Goal: Communication & Community: Ask a question

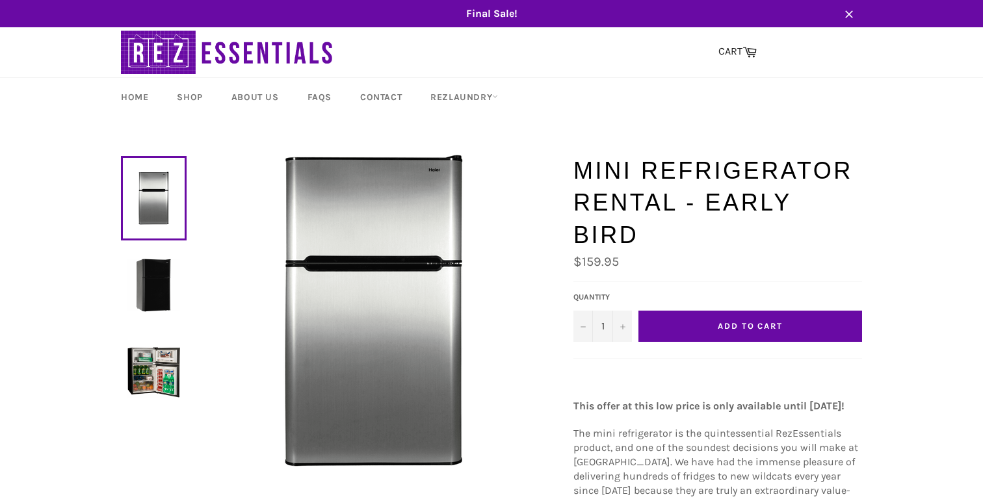
click at [356, 299] on img at bounding box center [374, 311] width 312 height 312
click at [801, 311] on button "Add to Cart" at bounding box center [751, 326] width 224 height 31
click at [800, 311] on button "Add to Cart" at bounding box center [751, 326] width 224 height 31
click at [757, 321] on span "Add to Cart" at bounding box center [750, 326] width 65 height 10
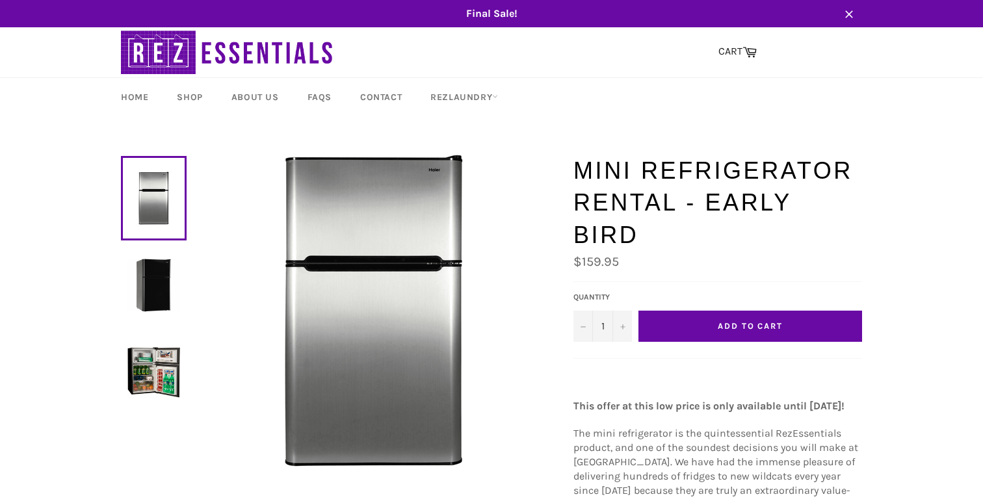
click at [757, 321] on span "Add to Cart" at bounding box center [750, 326] width 65 height 10
click at [624, 325] on icon "Increase quantity" at bounding box center [622, 327] width 5 height 5
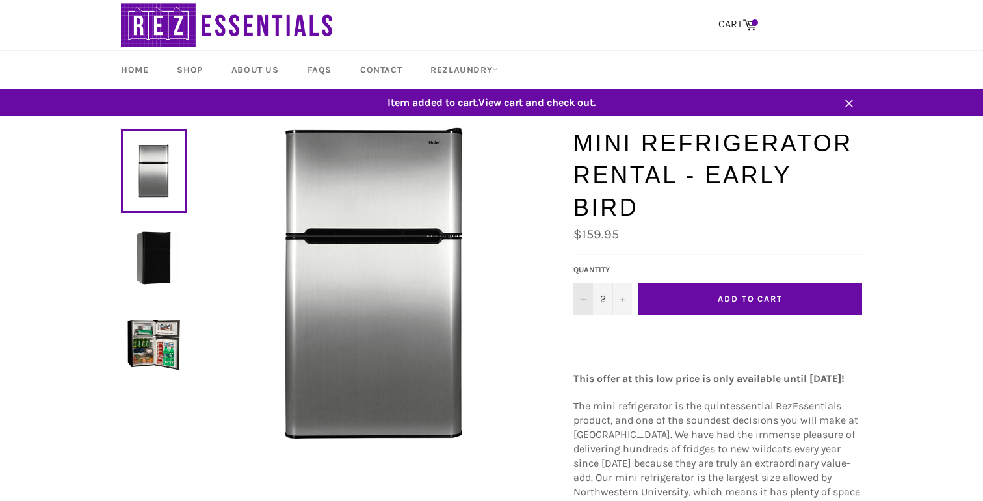
click at [579, 284] on button "−" at bounding box center [584, 299] width 20 height 31
type input "1"
click at [587, 284] on button "−" at bounding box center [584, 299] width 20 height 31
click at [552, 104] on span "View cart and check out" at bounding box center [536, 102] width 115 height 12
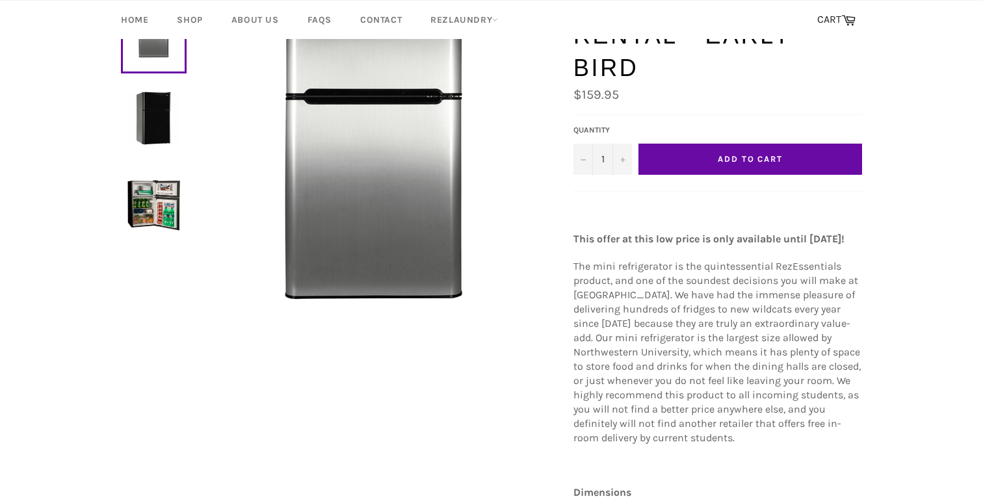
scroll to position [520, 0]
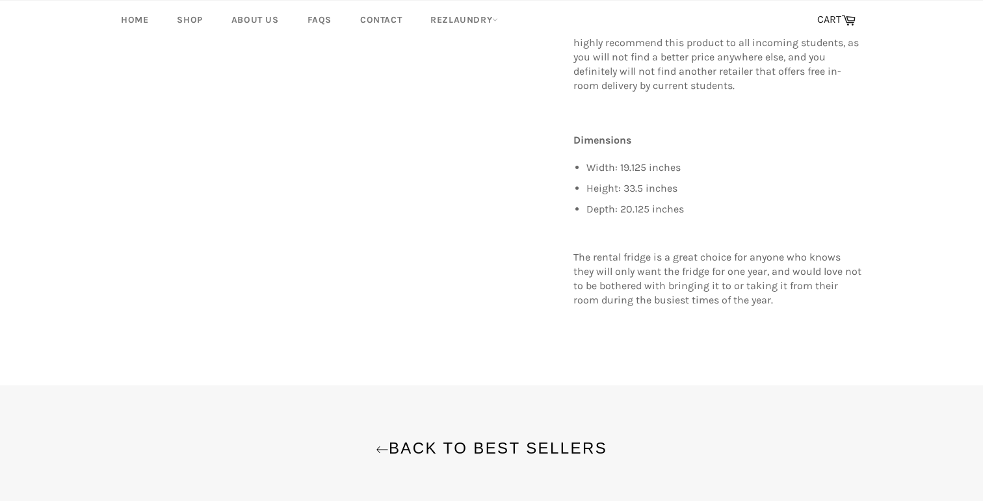
click at [630, 161] on li "Width: 19.125 inches" at bounding box center [725, 168] width 276 height 14
click at [638, 181] on li "Height: 33.5 inches" at bounding box center [725, 188] width 276 height 14
click at [639, 162] on ul "Width: 19.125 inches Height: 33.5 inches Depth: 20.125 inches" at bounding box center [725, 189] width 276 height 56
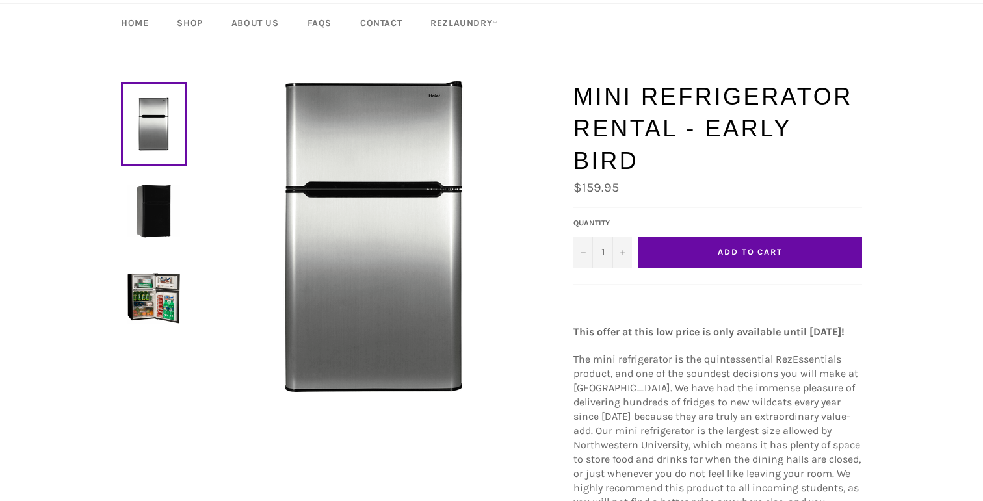
scroll to position [94, 0]
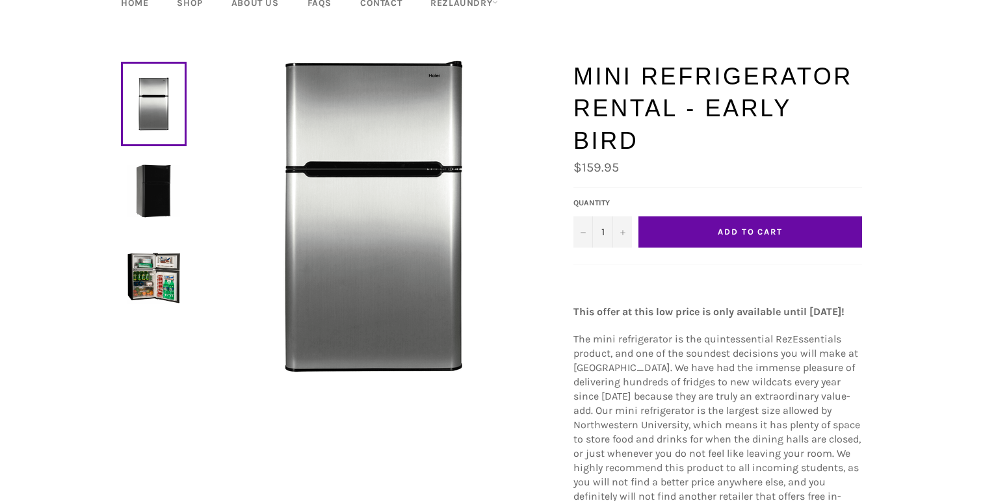
click at [746, 217] on button "Add to Cart" at bounding box center [751, 232] width 224 height 31
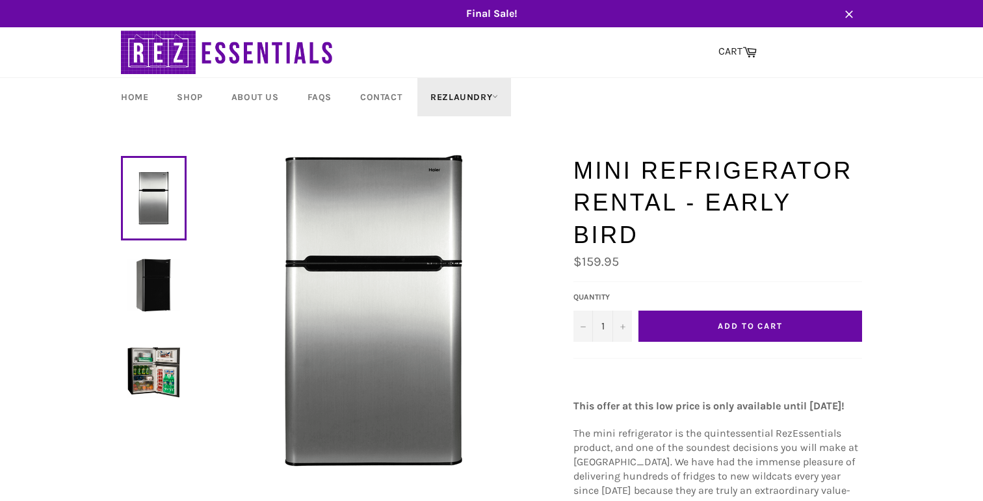
click at [447, 88] on link "RezLaundry" at bounding box center [465, 97] width 94 height 38
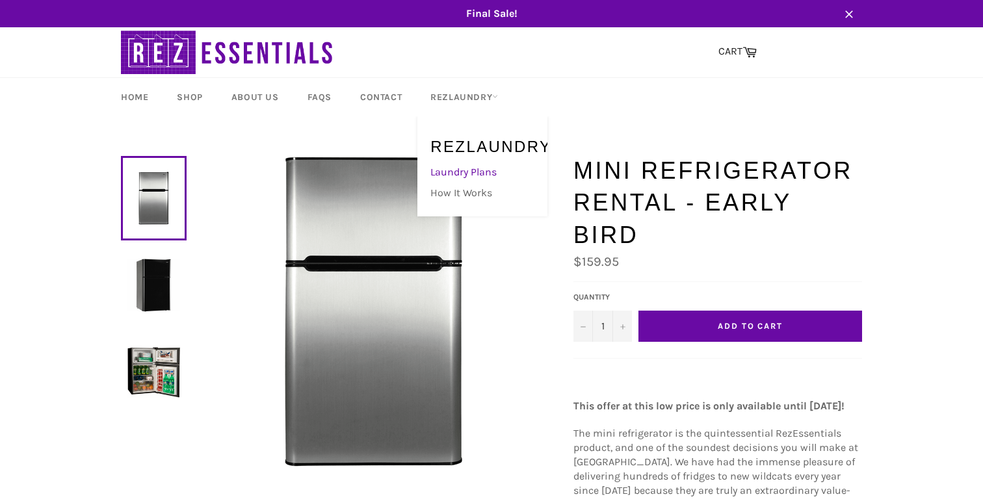
click at [464, 170] on link "Laundry Plans" at bounding box center [479, 172] width 111 height 21
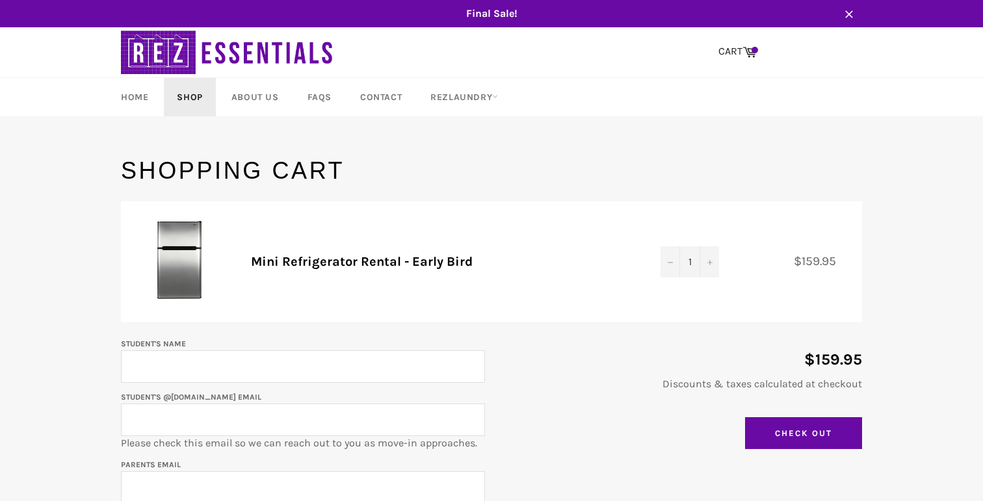
click at [200, 87] on link "Shop" at bounding box center [189, 97] width 51 height 38
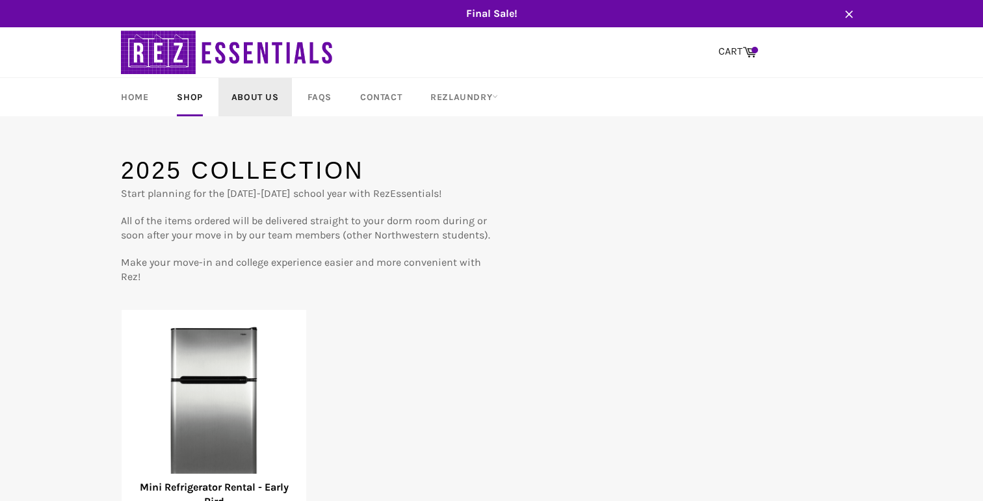
click at [271, 104] on link "About Us" at bounding box center [255, 97] width 73 height 38
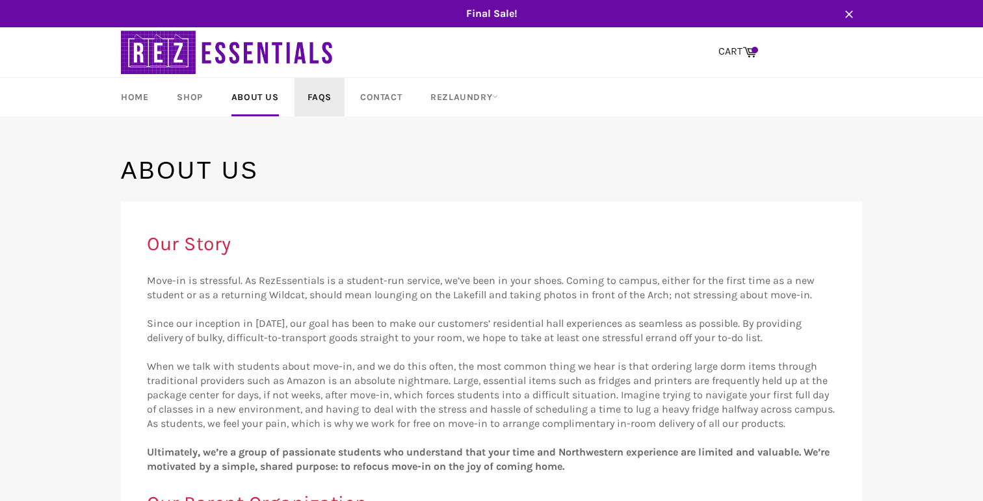
click at [314, 105] on link "FAQs" at bounding box center [320, 97] width 50 height 38
click at [317, 94] on link "FAQs" at bounding box center [320, 97] width 50 height 38
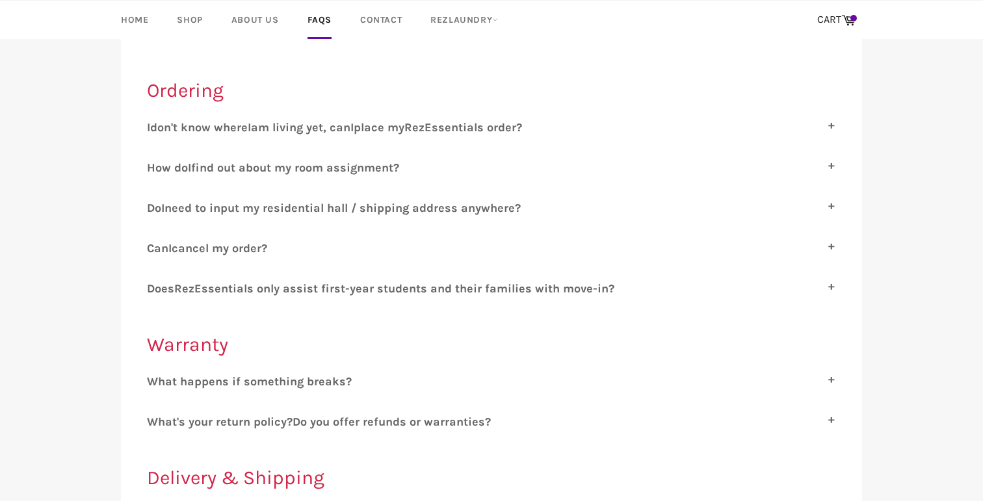
scroll to position [177, 0]
click at [440, 287] on span "ssentials only assist first-year students and their families with move-in?" at bounding box center [408, 288] width 413 height 14
click at [155, 287] on input "D oes R ez E ssentials only assist first-year students and their families with …" at bounding box center [151, 285] width 8 height 8
checkbox input "true"
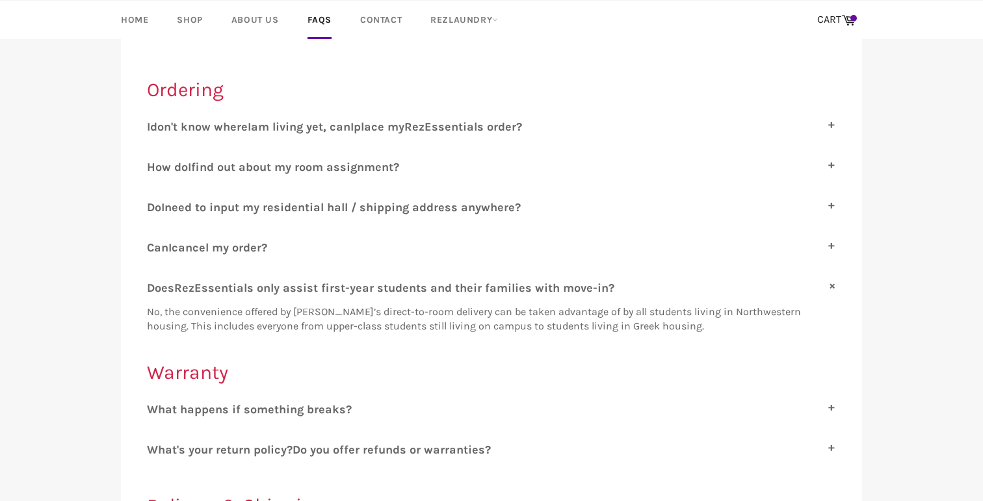
click at [440, 207] on span "need to input my residential hall / shipping address anywhere?" at bounding box center [343, 207] width 356 height 14
click at [155, 207] on input "D o I need to input my residential hall / shipping address anywhere?" at bounding box center [151, 204] width 8 height 8
checkbox input "true"
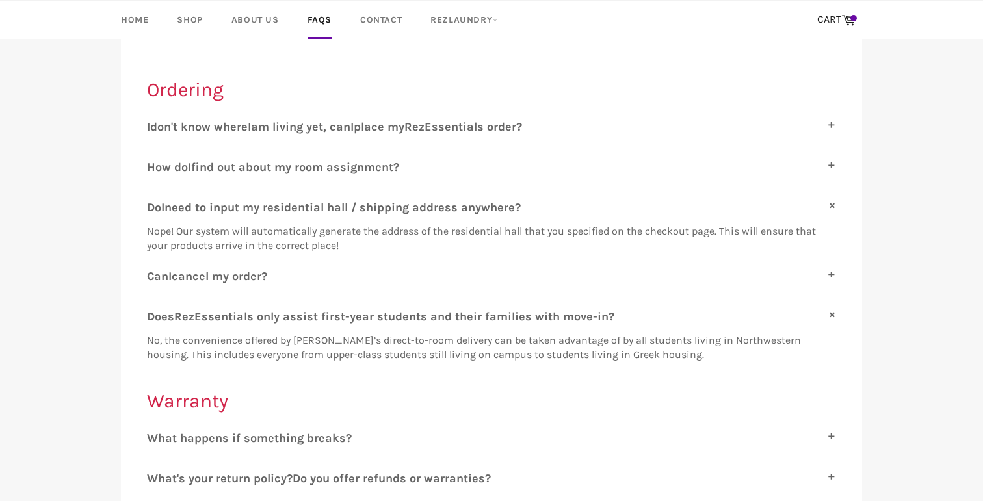
click at [440, 163] on label "H ow do I find out about my room assignment?" at bounding box center [491, 167] width 689 height 14
click at [155, 163] on input "H ow do I find out about my room assignment?" at bounding box center [151, 164] width 8 height 8
checkbox input "true"
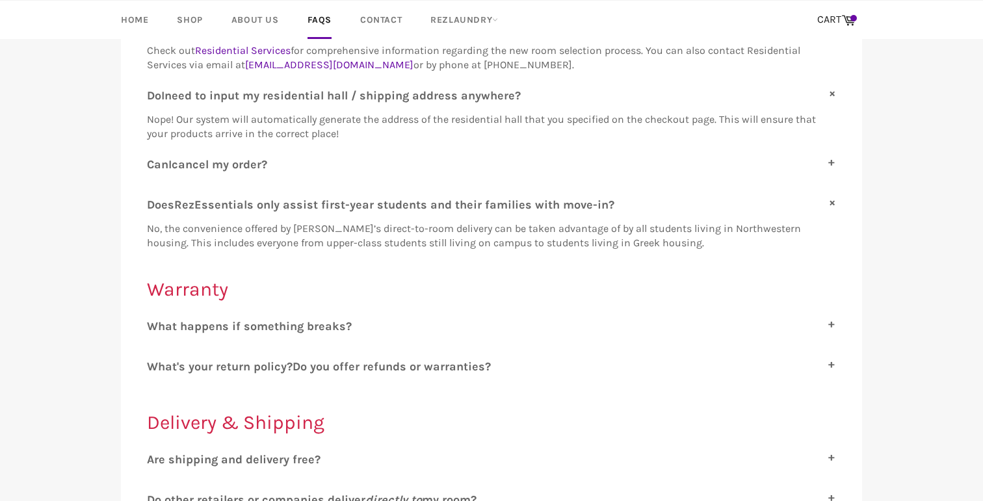
scroll to position [421, 0]
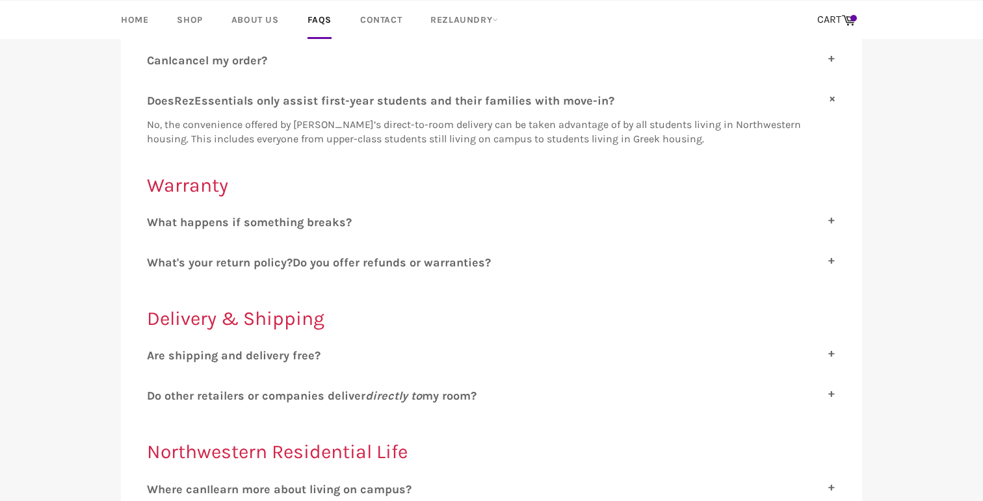
click at [429, 256] on span "o you offer refunds or warranties?" at bounding box center [395, 263] width 191 height 14
click at [155, 256] on input "W hat's your return policy? D o you offer refunds or warranties?" at bounding box center [151, 260] width 8 height 8
checkbox input "true"
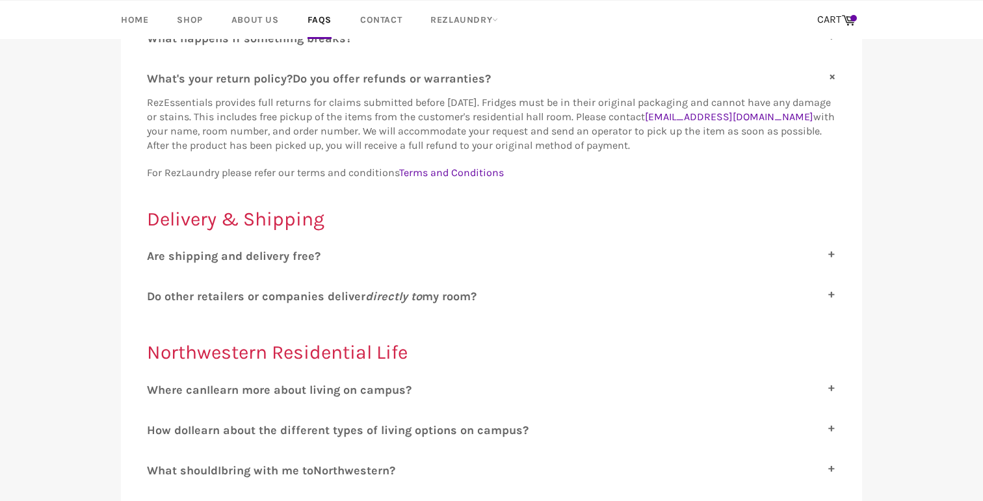
scroll to position [633, 0]
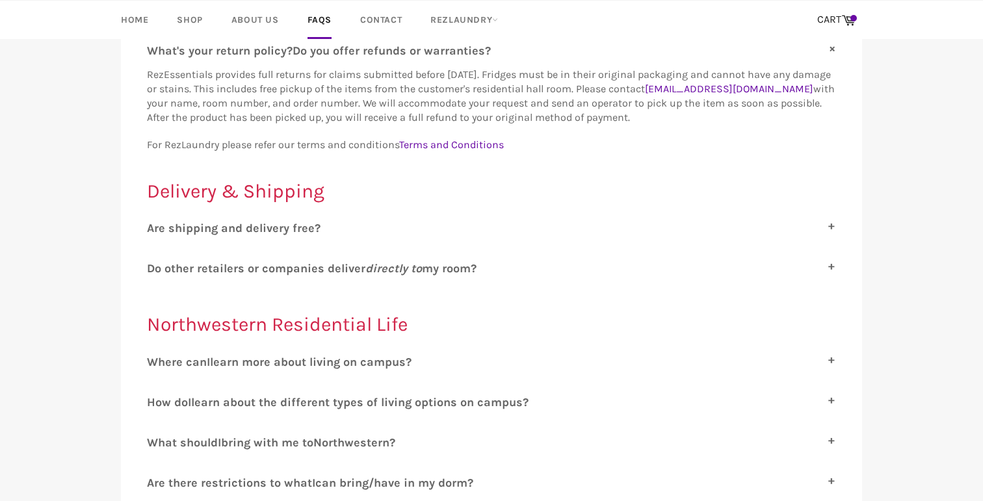
click at [404, 231] on div "A re shipping and delivery free? Yes, shipping and delivery are free services p…" at bounding box center [491, 233] width 689 height 24
click at [393, 208] on div "W hat happens if something breaks? RezEssentials promises to replace any and al…" at bounding box center [491, 312] width 689 height 618
click at [402, 229] on label "A re shipping and delivery free?" at bounding box center [491, 228] width 689 height 14
click at [155, 229] on input "A re shipping and delivery free?" at bounding box center [151, 225] width 8 height 8
checkbox input "true"
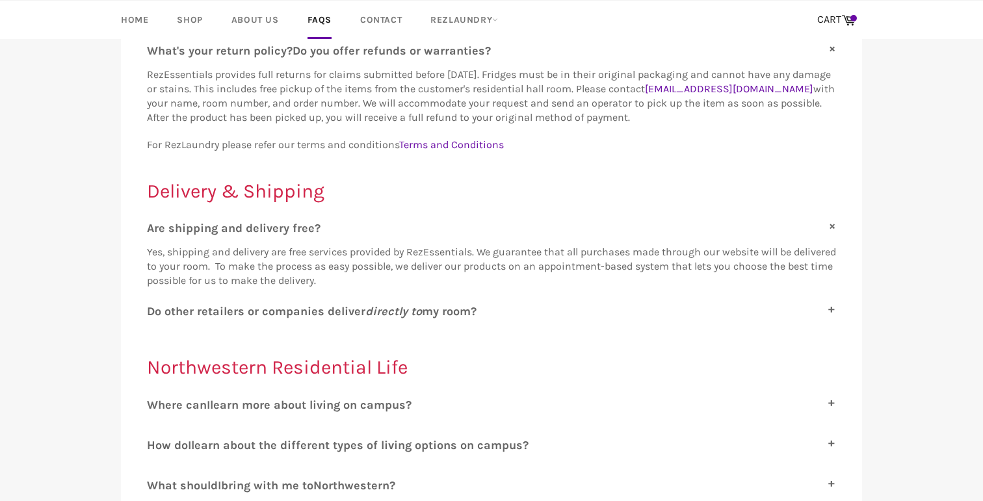
click at [626, 304] on label "D o other retailers or companies deliver directly to my room?" at bounding box center [491, 311] width 689 height 14
click at [155, 304] on input "D o other retailers or companies deliver directly to my room?" at bounding box center [151, 308] width 8 height 8
checkbox input "true"
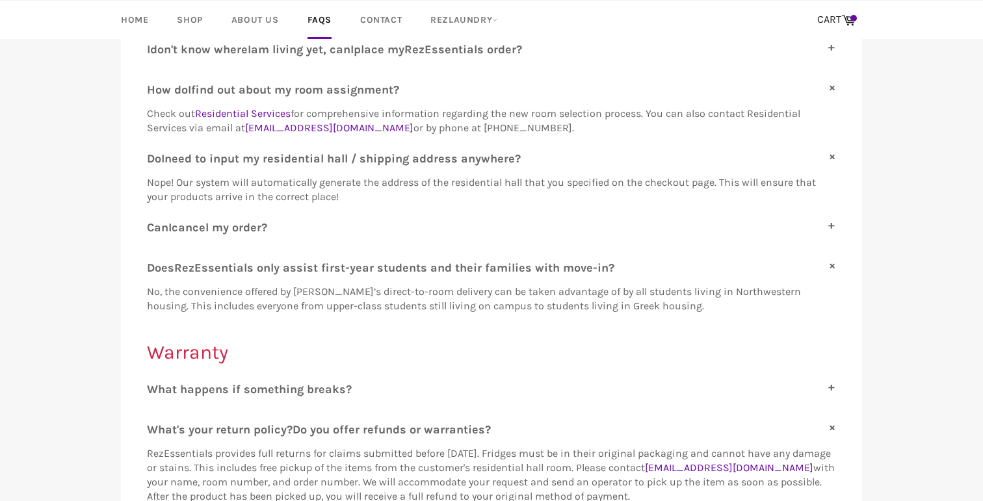
scroll to position [0, 0]
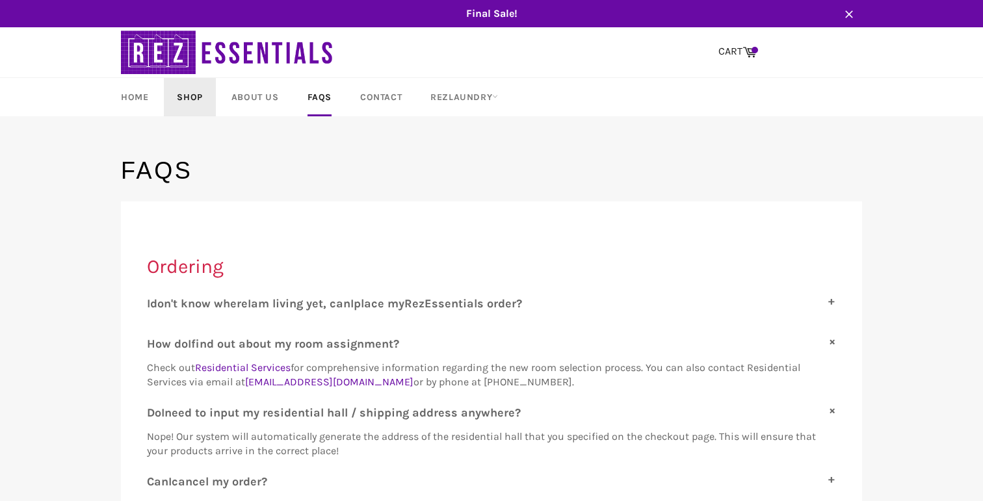
click at [189, 104] on link "Shop" at bounding box center [189, 97] width 51 height 38
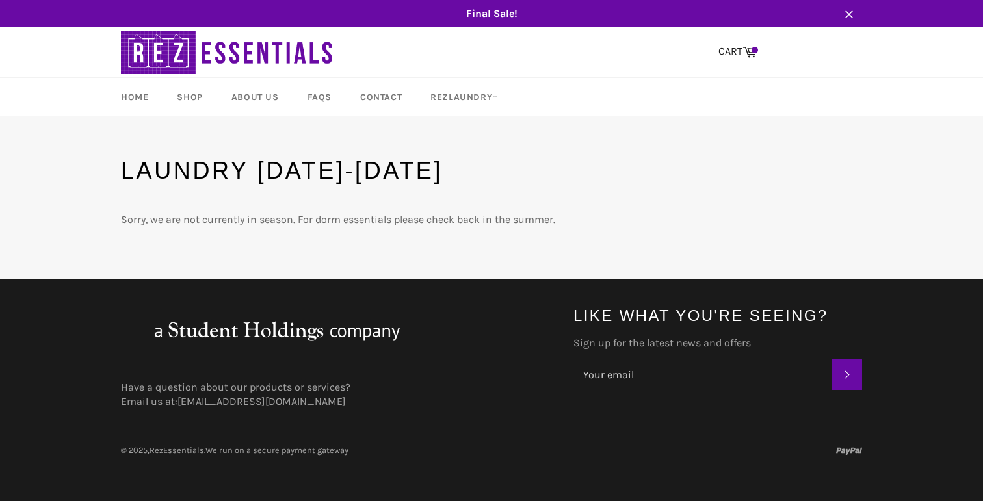
click at [406, 116] on div "Final Sale! Close Site navigation Search CART Cart Menu" at bounding box center [491, 232] width 983 height 464
click at [406, 99] on link "Contact" at bounding box center [381, 97] width 68 height 38
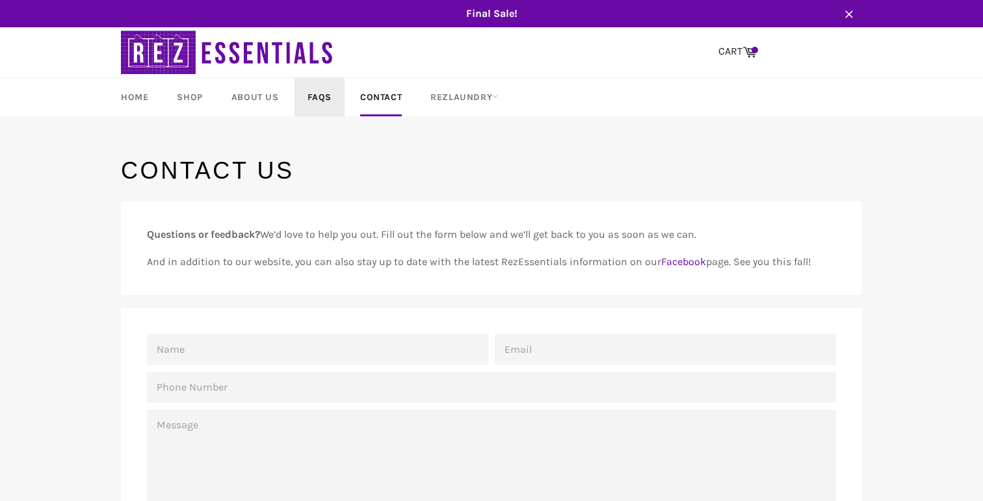
click at [317, 103] on link "FAQs" at bounding box center [320, 97] width 50 height 38
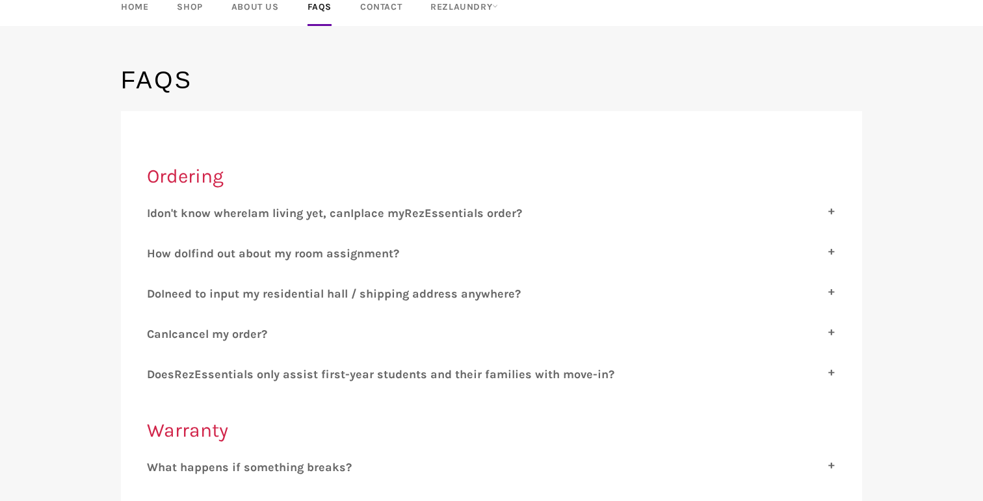
scroll to position [100, 0]
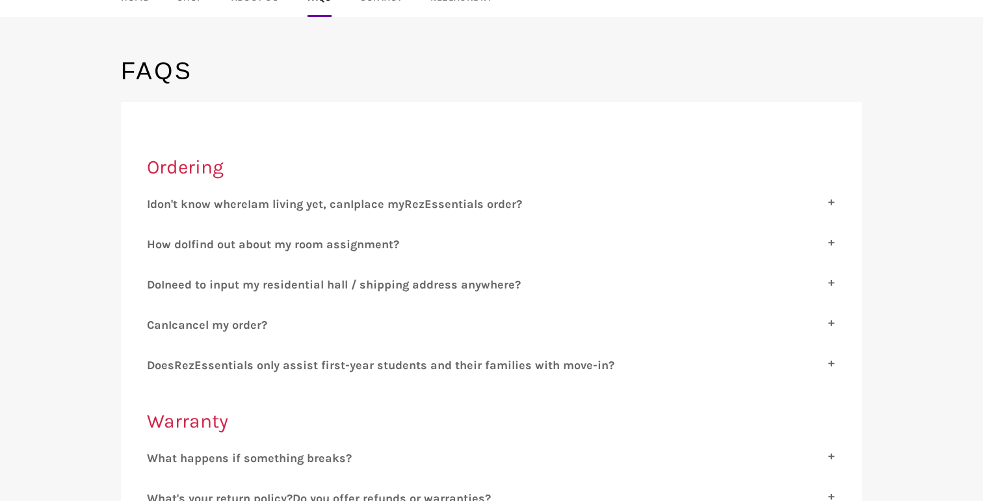
click at [343, 207] on span "am living yet, can" at bounding box center [301, 204] width 100 height 14
click at [155, 206] on input "I don't know where I am living yet, can I place my R ez E ssentials order?" at bounding box center [151, 201] width 8 height 8
checkbox input "true"
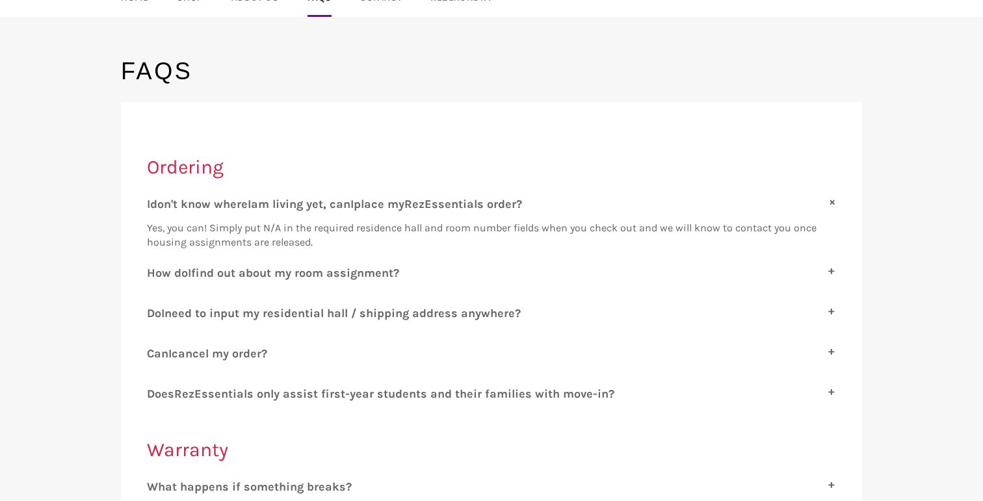
click at [342, 271] on span "find out about my room assignment?" at bounding box center [295, 273] width 208 height 14
click at [155, 271] on input "H ow do I find out about my room assignment?" at bounding box center [151, 270] width 8 height 8
checkbox input "true"
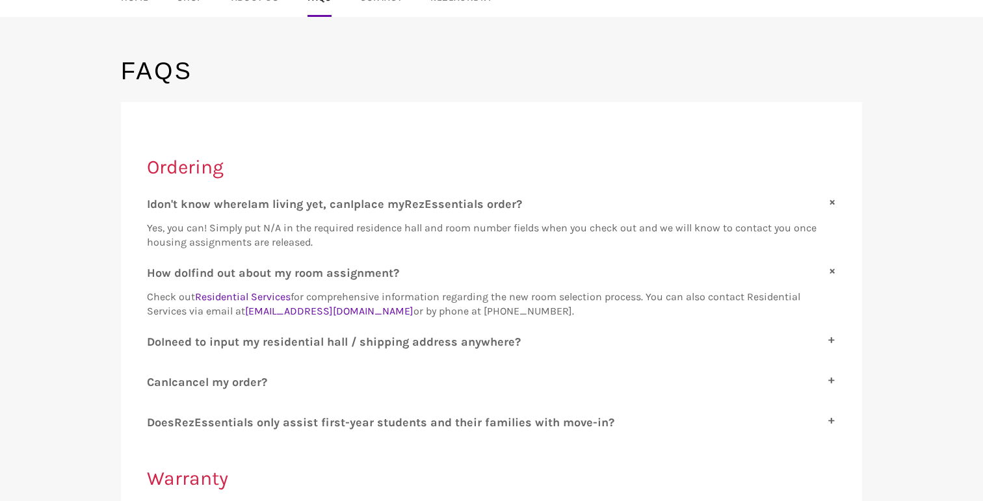
click at [352, 351] on div "D o I need to input my residential hall / shipping address anywhere? Nope! Our …" at bounding box center [491, 347] width 689 height 24
click at [352, 344] on span "need to input my residential hall / shipping address anywhere?" at bounding box center [343, 342] width 356 height 14
click at [155, 343] on input "D o I need to input my residential hall / shipping address anywhere?" at bounding box center [151, 339] width 8 height 8
checkbox input "true"
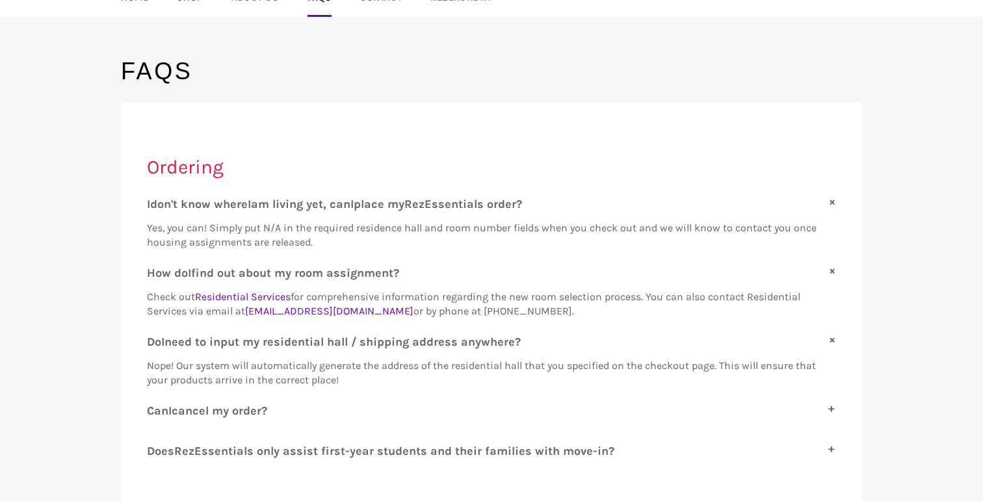
scroll to position [183, 0]
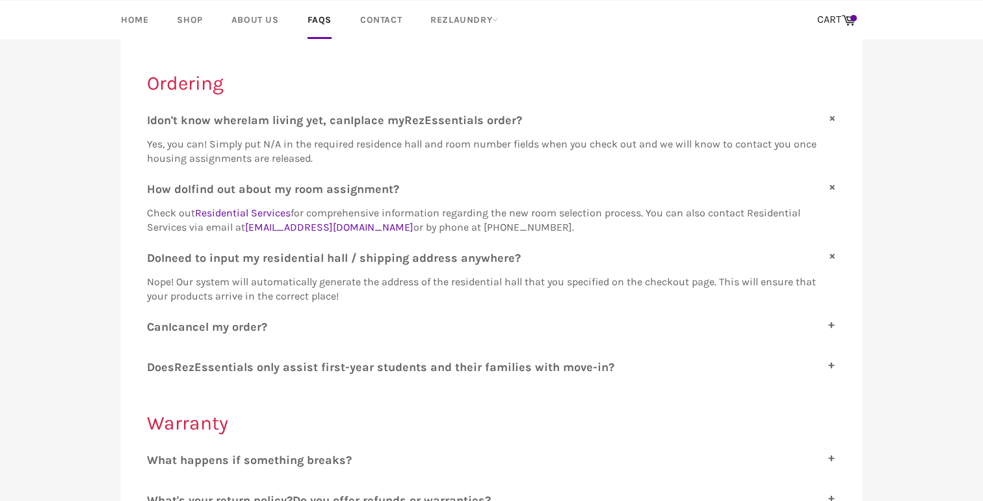
click at [303, 365] on span "ssentials only assist first-year students and their families with move-in?" at bounding box center [408, 367] width 413 height 14
click at [155, 365] on input "D oes R ez E ssentials only assist first-year students and their families with …" at bounding box center [151, 364] width 8 height 8
checkbox input "true"
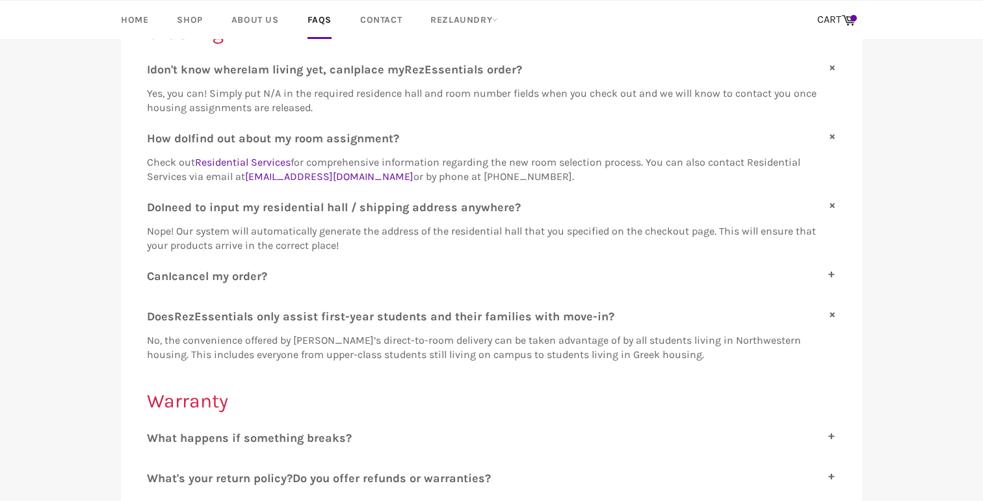
scroll to position [0, 0]
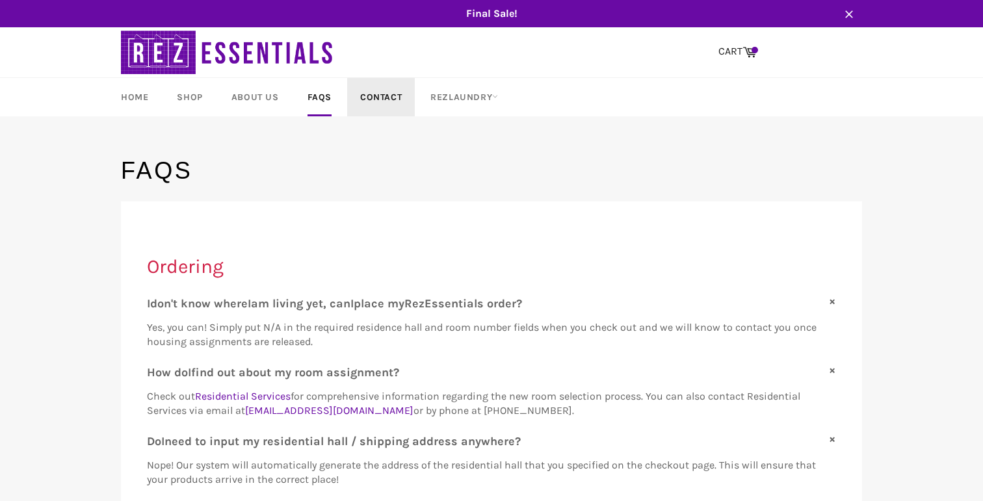
click at [380, 91] on link "Contact" at bounding box center [381, 97] width 68 height 38
click at [135, 103] on link "Home" at bounding box center [134, 97] width 53 height 38
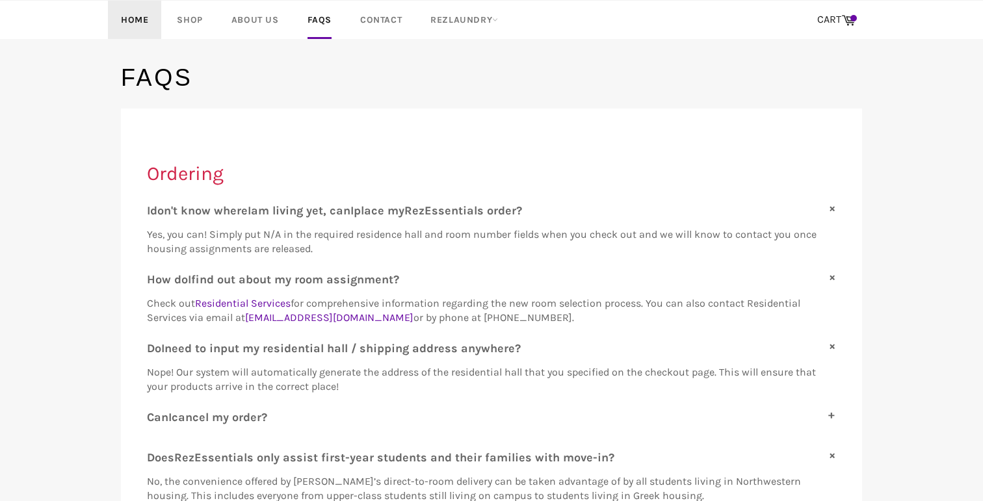
scroll to position [80, 0]
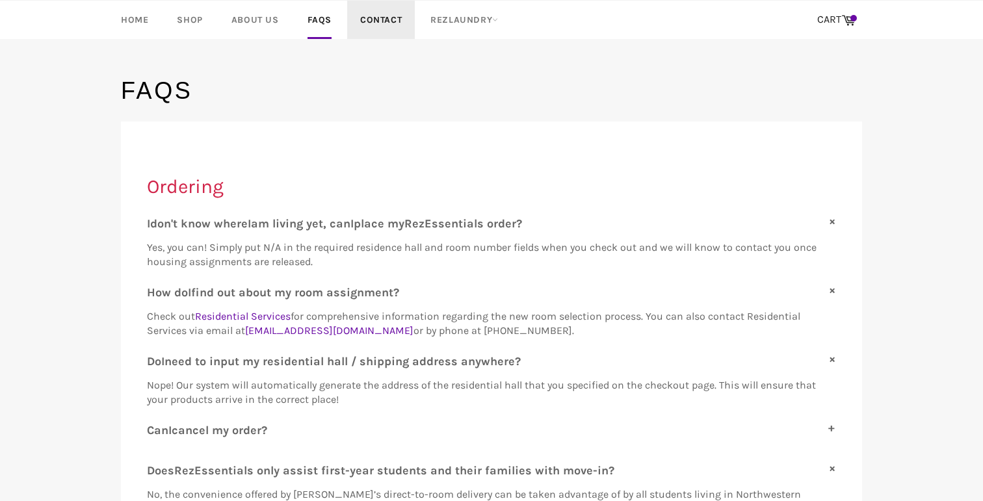
click at [360, 25] on link "Contact" at bounding box center [381, 20] width 68 height 38
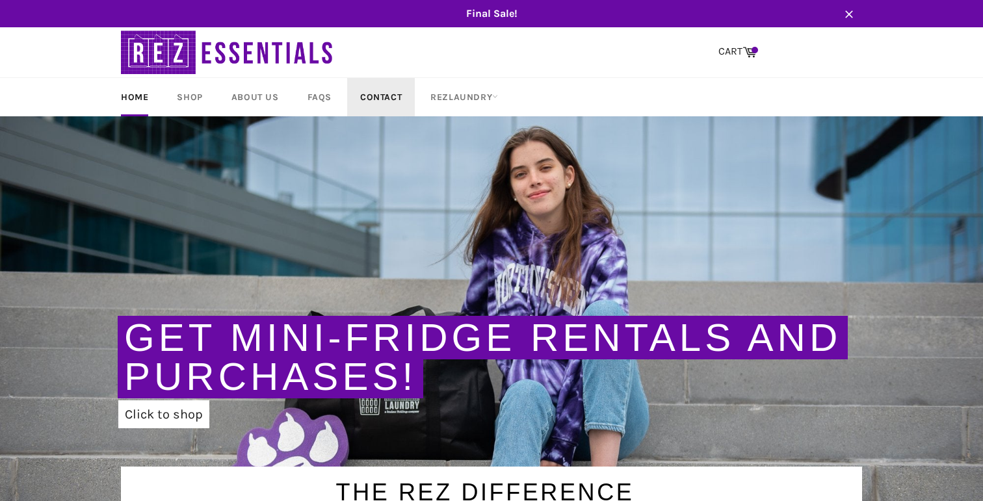
click at [391, 95] on link "Contact" at bounding box center [381, 97] width 68 height 38
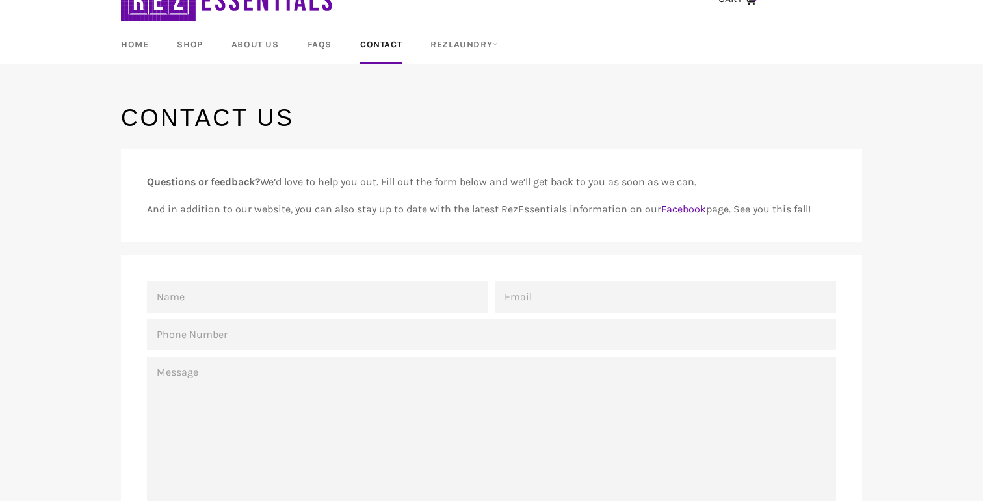
scroll to position [53, 0]
click at [138, 38] on link "Home" at bounding box center [134, 44] width 53 height 38
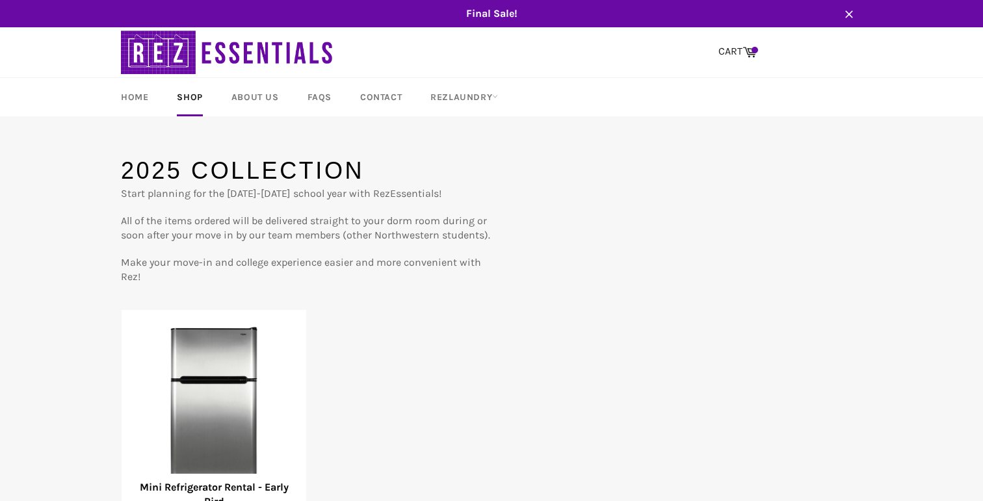
scroll to position [141, 0]
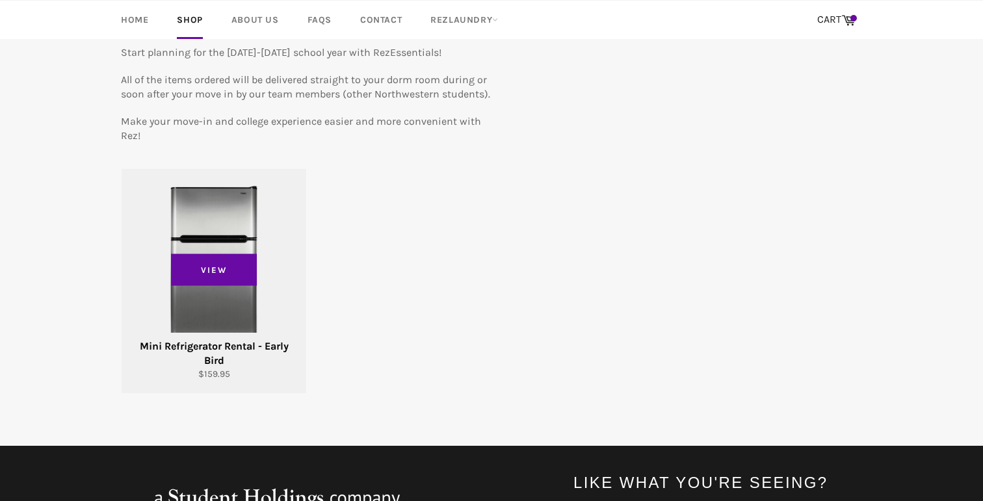
click at [232, 311] on div "View" at bounding box center [214, 281] width 185 height 224
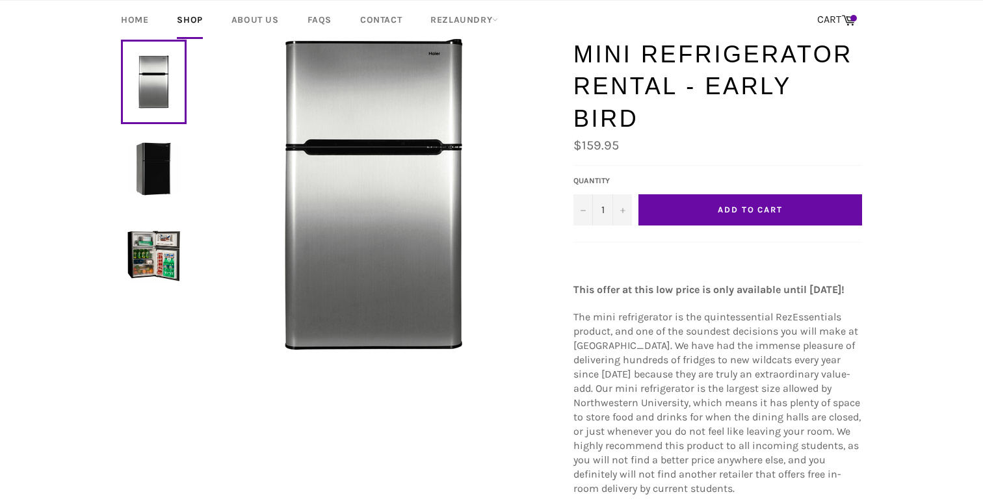
scroll to position [116, 0]
click at [768, 206] on span "Add to Cart" at bounding box center [750, 211] width 65 height 10
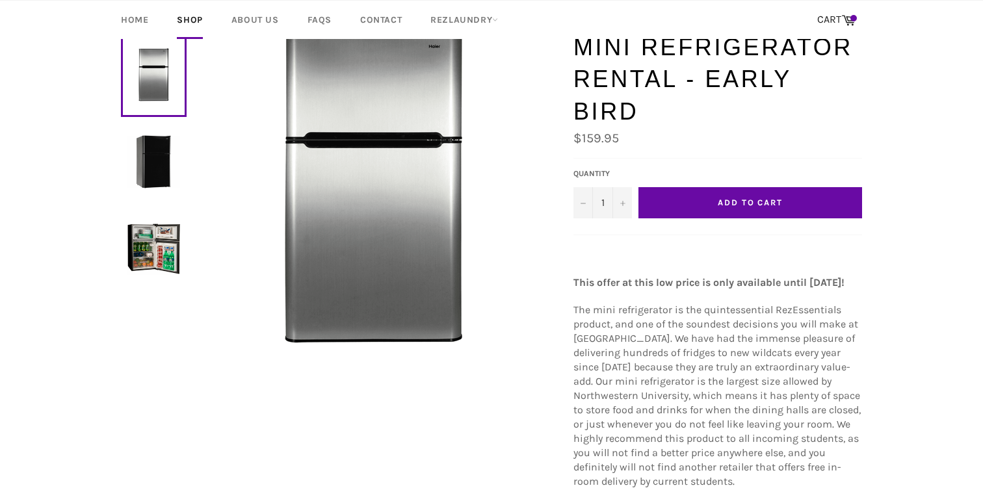
scroll to position [79, 0]
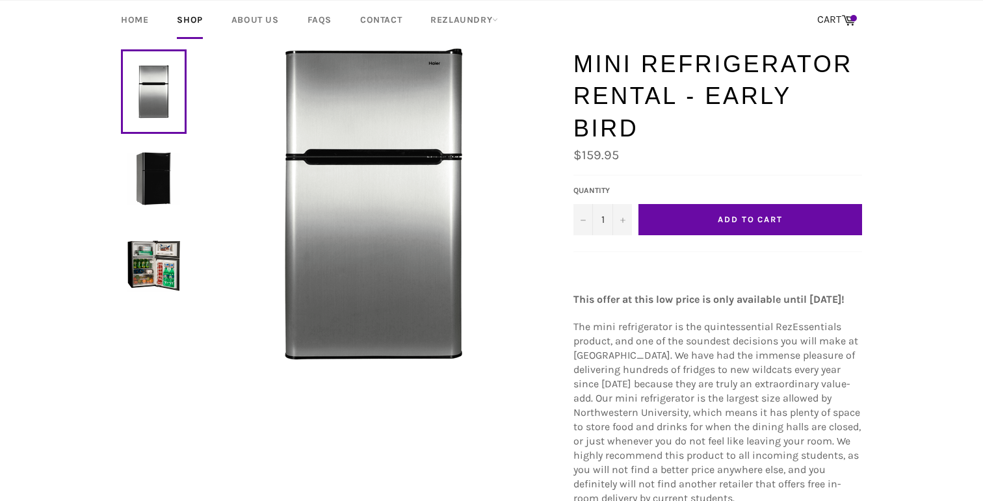
click at [824, 204] on button "Add to Cart" at bounding box center [751, 219] width 224 height 31
click at [853, 8] on link "CART Cart" at bounding box center [836, 20] width 51 height 27
click at [853, 20] on span at bounding box center [854, 18] width 7 height 7
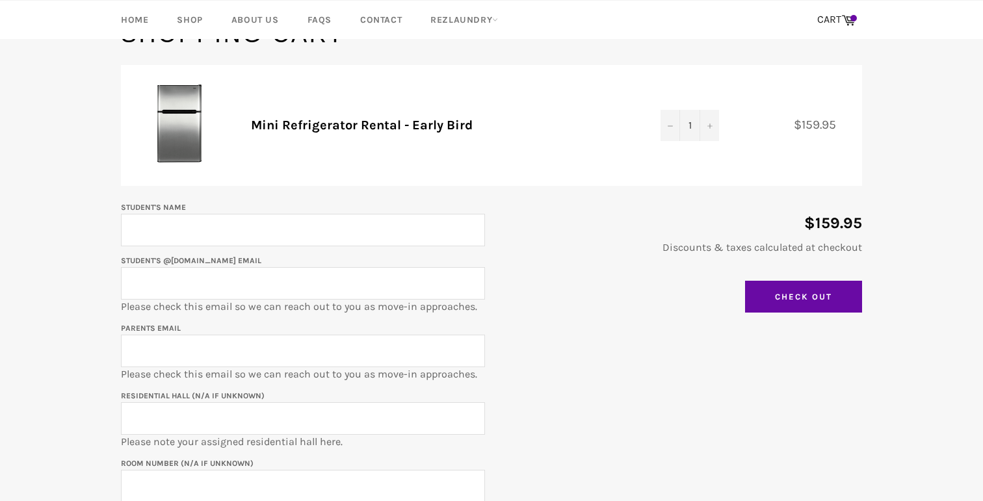
scroll to position [138, 0]
click at [351, 228] on input "Student's Name" at bounding box center [303, 229] width 364 height 33
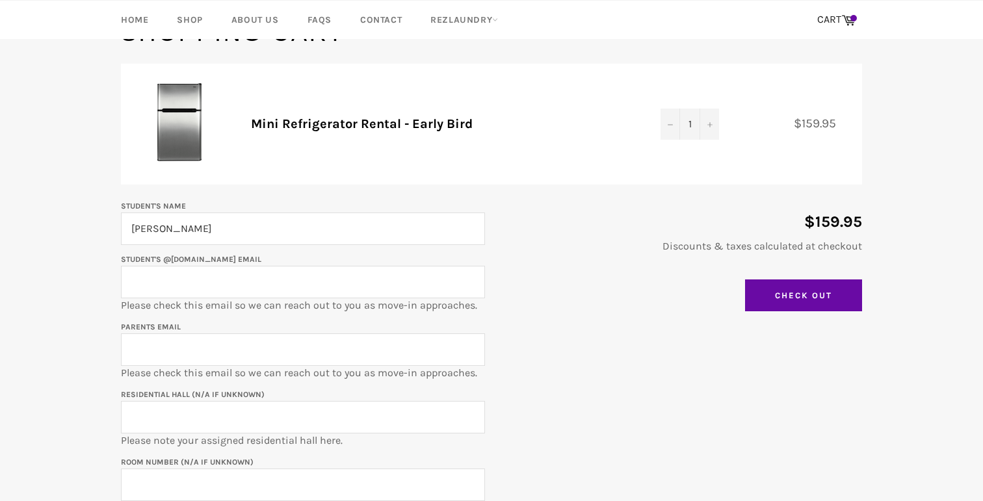
type input "Jessica Jia"
click at [394, 308] on p "Student's @u.northwestern.edu email Please check this email so we can reach out…" at bounding box center [303, 282] width 364 height 61
click at [385, 282] on input "Student's @u.northwestern.edu email" at bounding box center [303, 282] width 364 height 33
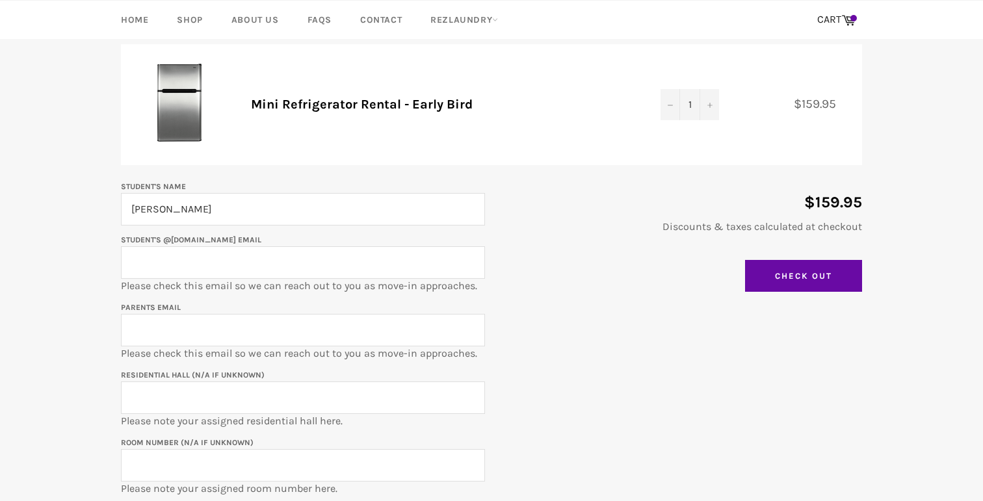
scroll to position [159, 0]
click at [290, 262] on input "Student's @u.northwestern.edu email" at bounding box center [303, 261] width 364 height 33
click at [289, 328] on input "Parents email" at bounding box center [303, 329] width 364 height 33
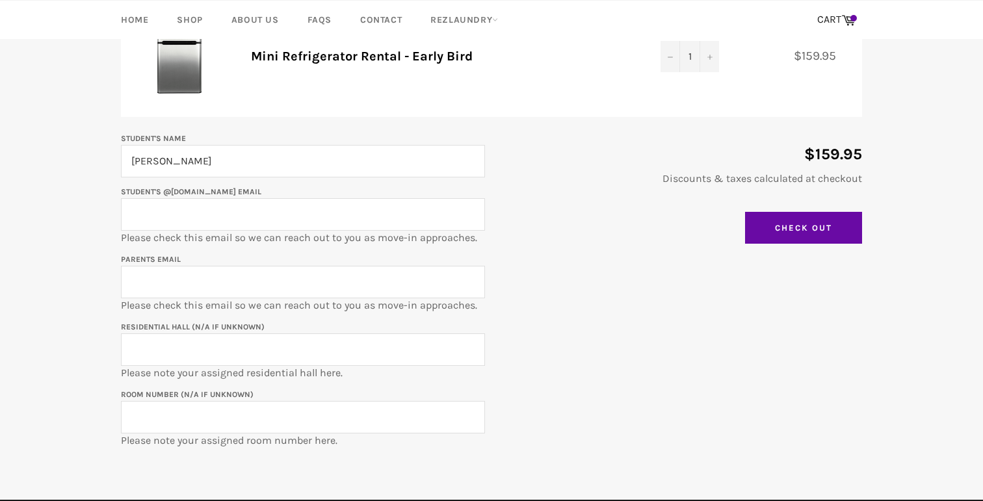
click at [287, 208] on input "Student's @u.northwestern.edu email" at bounding box center [303, 214] width 364 height 33
paste input "JessicaJia2028@u.northwestern.edu"
type input "JessicaJia2028@u.northwestern.edu"
click at [235, 291] on input "Parents email" at bounding box center [303, 282] width 364 height 33
type input "13701622976@163.com"
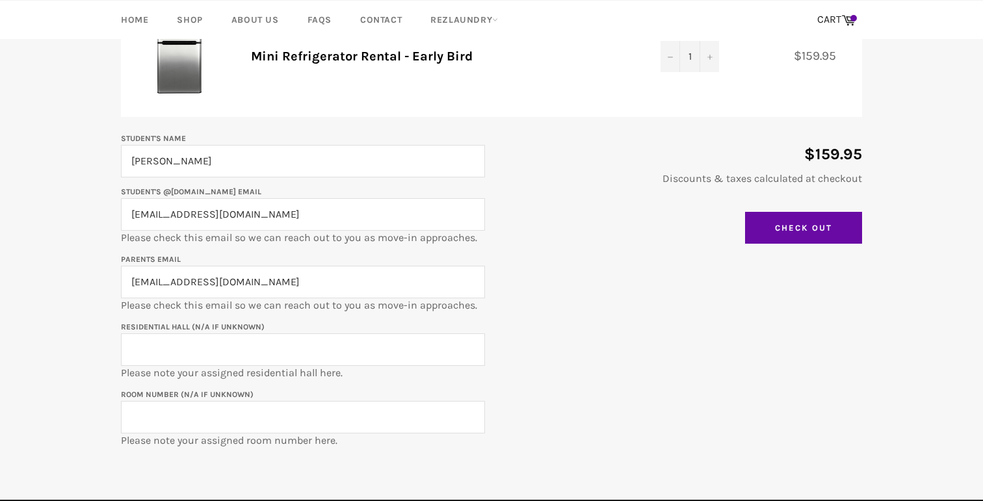
click at [250, 339] on input "Residential Hall (N/A if unknown)" at bounding box center [303, 350] width 364 height 33
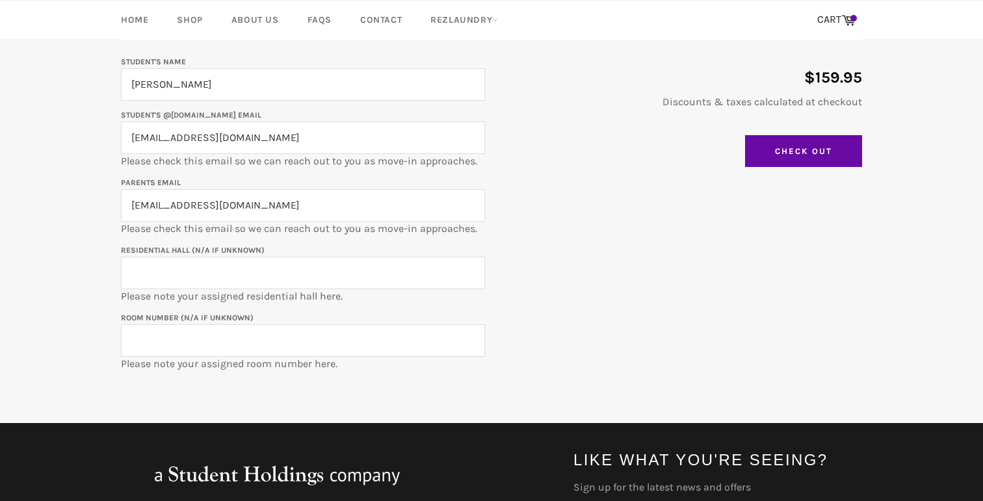
scroll to position [338, 0]
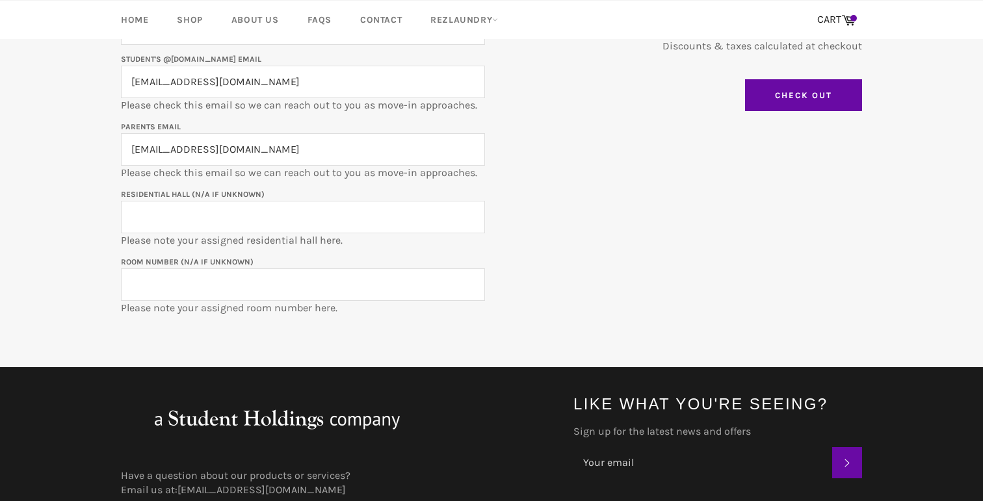
click at [318, 220] on input "Residential Hall (N/A if unknown)" at bounding box center [303, 217] width 364 height 33
click at [254, 307] on p "Room Number (N/A if unknown) Please note your assigned room number here." at bounding box center [303, 284] width 364 height 61
click at [228, 275] on input "Room Number (N/A if unknown)" at bounding box center [303, 285] width 364 height 33
click at [253, 218] on input "Residential Hall (N/A if unknown)" at bounding box center [303, 217] width 364 height 33
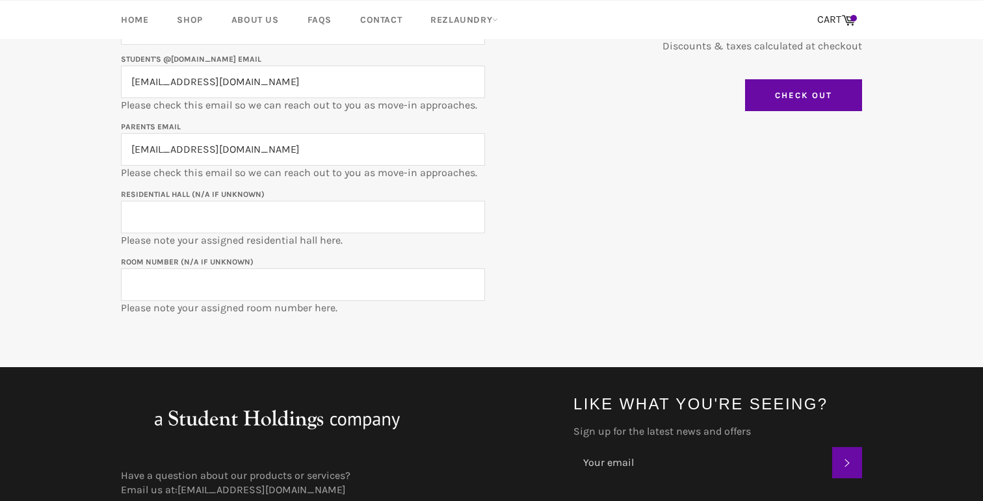
paste input "2307 Sheridan"
type input "2307 Sheridan"
click at [219, 282] on input "Room Number (N/A if unknown)" at bounding box center [303, 285] width 364 height 33
paste input "307-0401a"
type input "307-0401a"
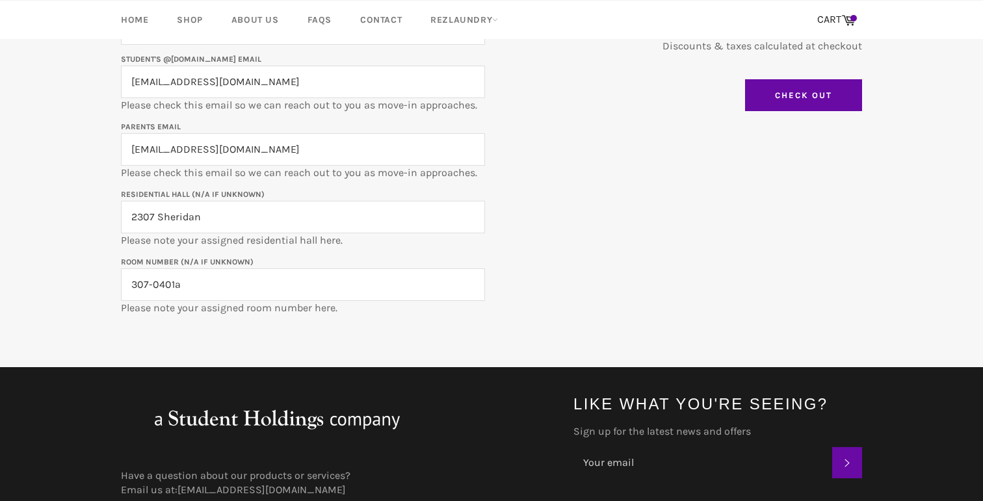
click at [336, 351] on main "Shopping Cart Product Quantity Total Mini Refrigerator Rental - Early Bird Quan…" at bounding box center [491, 92] width 983 height 551
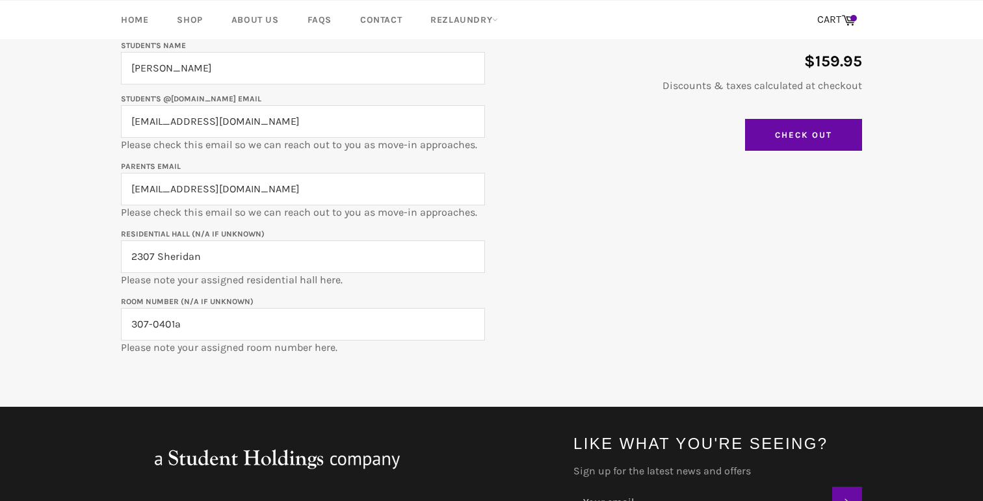
scroll to position [298, 0]
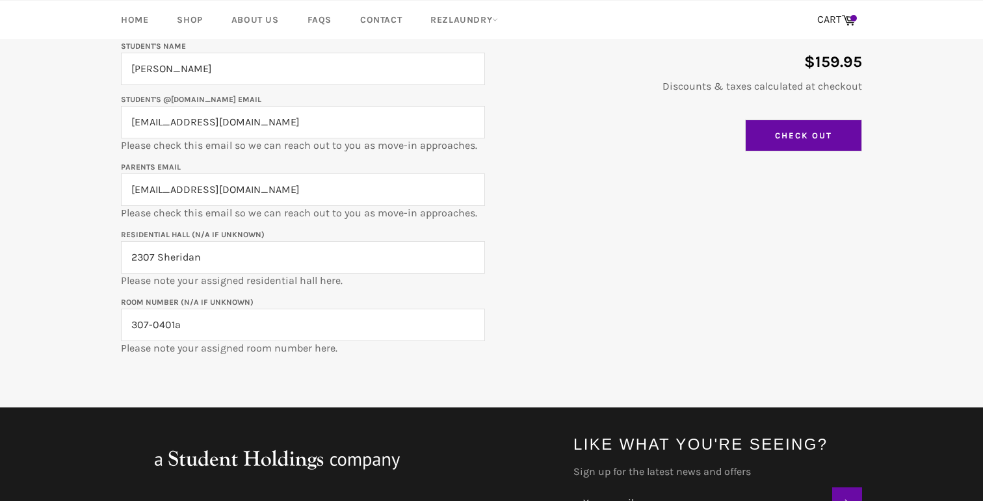
click at [773, 129] on input "Check Out" at bounding box center [803, 136] width 117 height 33
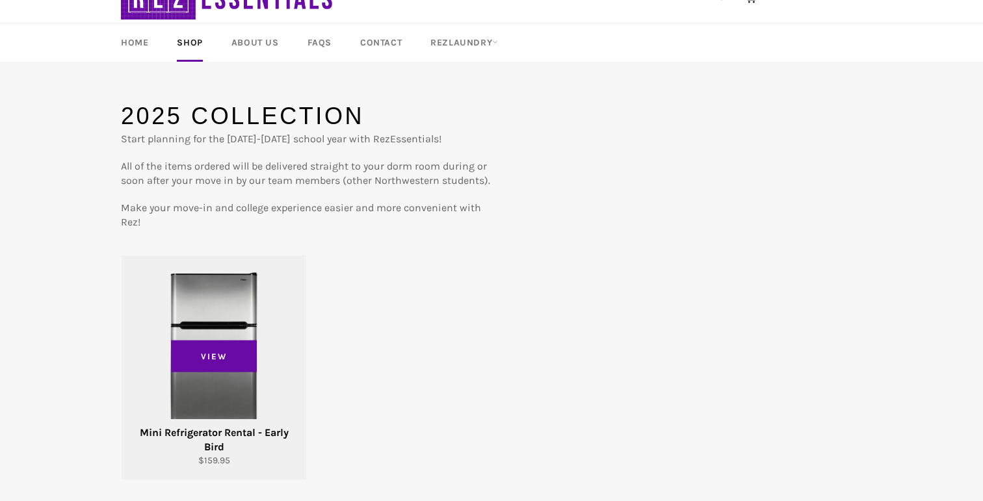
scroll to position [60, 0]
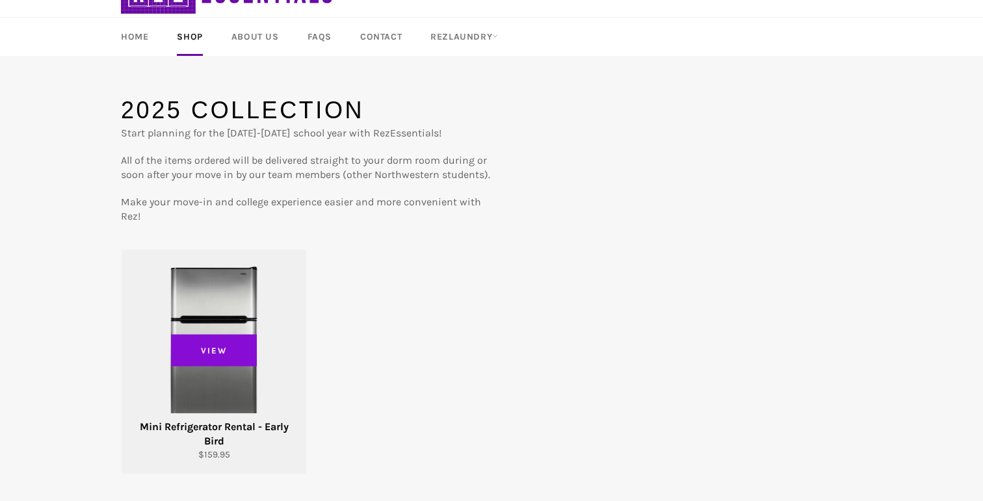
click at [239, 336] on span "View" at bounding box center [214, 350] width 86 height 33
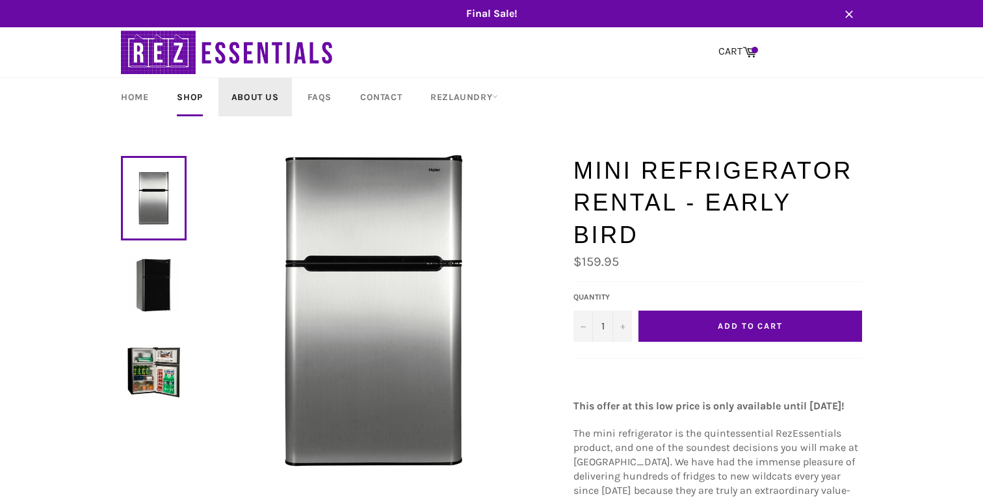
click at [271, 104] on link "About Us" at bounding box center [255, 97] width 73 height 38
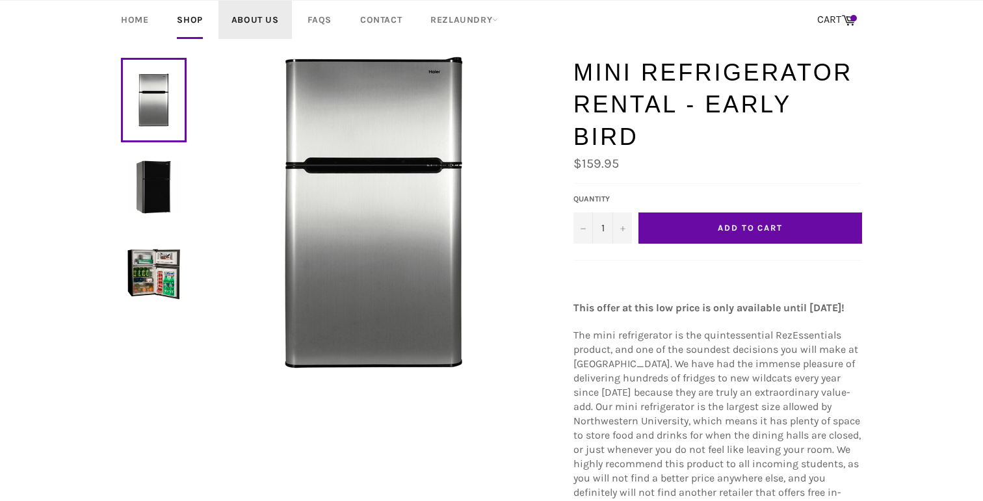
scroll to position [153, 0]
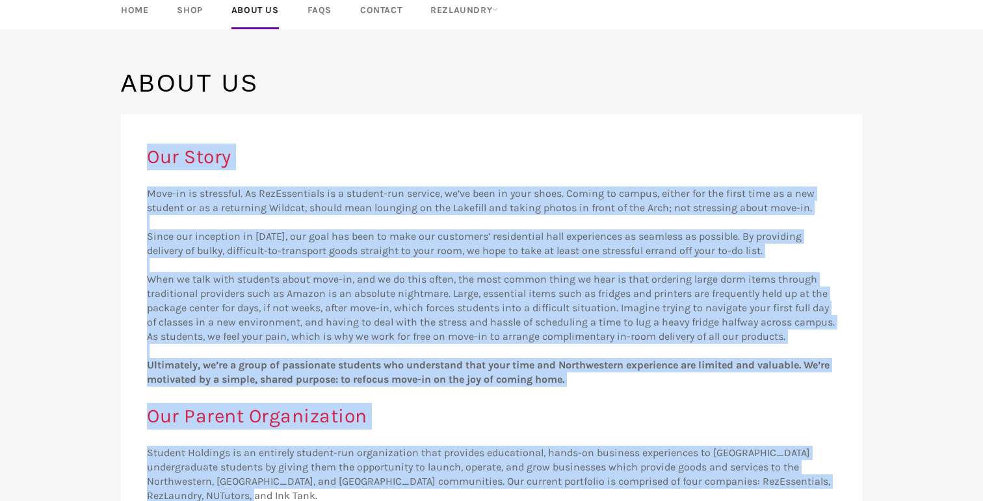
scroll to position [122, 0]
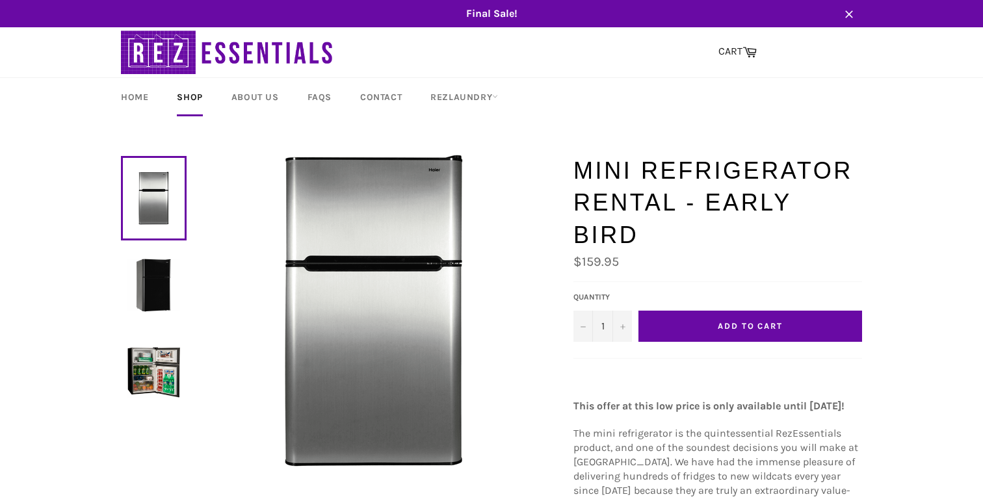
click at [708, 311] on button "Add to Cart" at bounding box center [751, 326] width 224 height 31
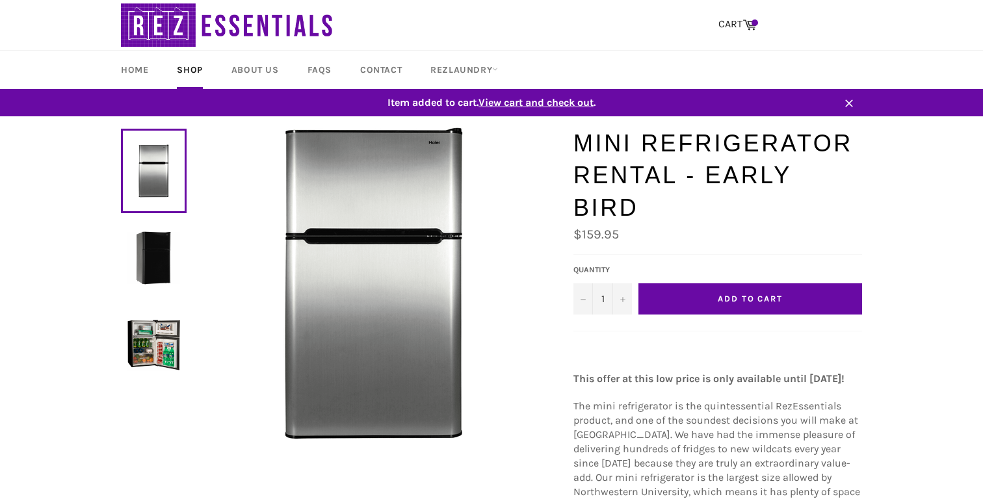
click at [515, 100] on span "View cart and check out" at bounding box center [536, 102] width 115 height 12
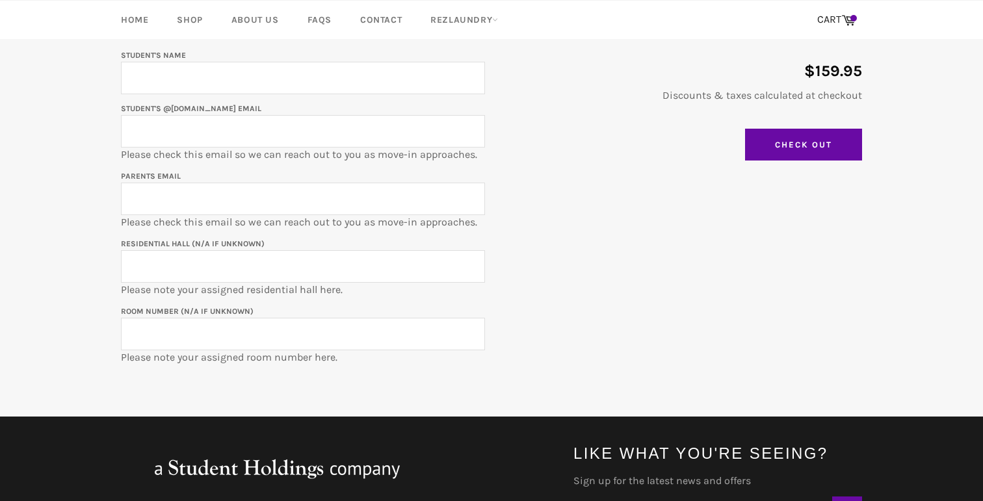
scroll to position [310, 0]
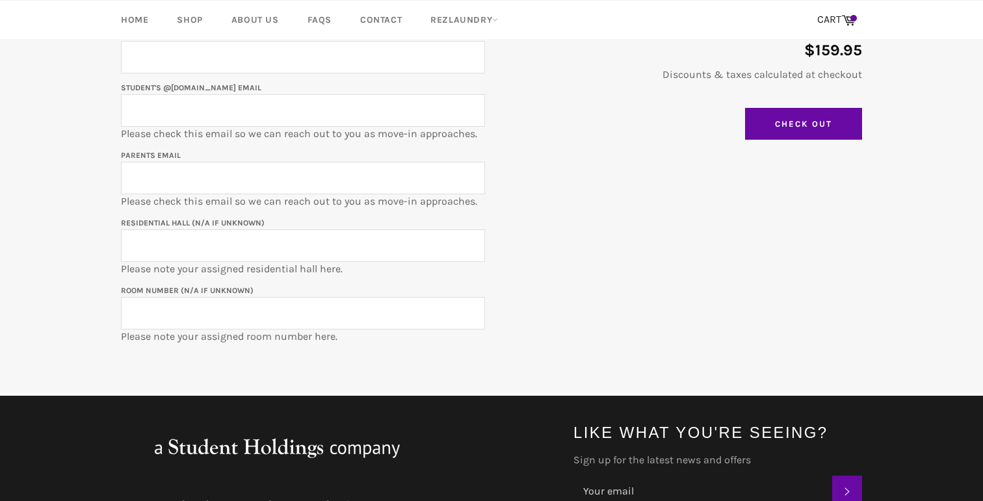
click at [320, 108] on input "Student's @u.northwestern.edu email" at bounding box center [303, 110] width 364 height 33
click at [489, 136] on div "$159.95 Discounts & taxes calculated at checkout Update Cart Check Out" at bounding box center [673, 87] width 377 height 120
click at [263, 103] on input "Student's @u.northwestern.edu email" at bounding box center [303, 110] width 364 height 33
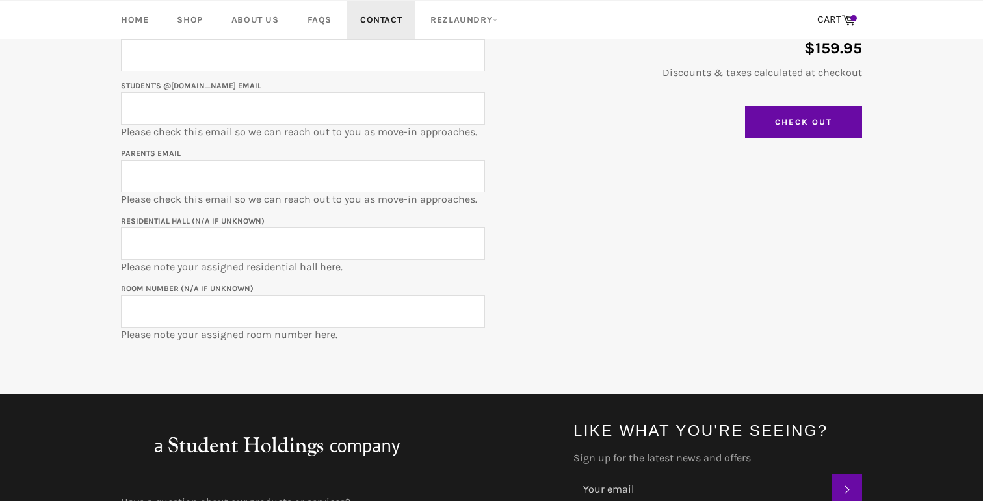
click at [378, 32] on link "Contact" at bounding box center [381, 20] width 68 height 38
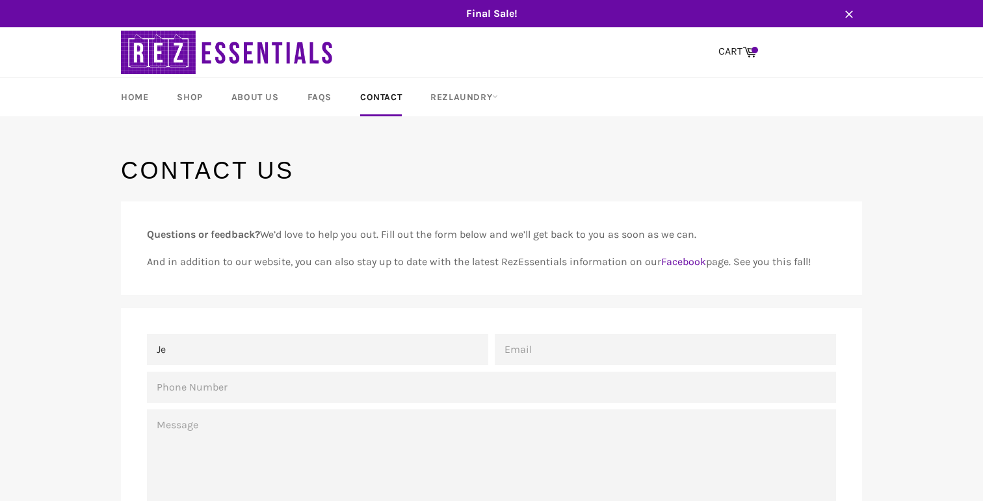
scroll to position [87, 0]
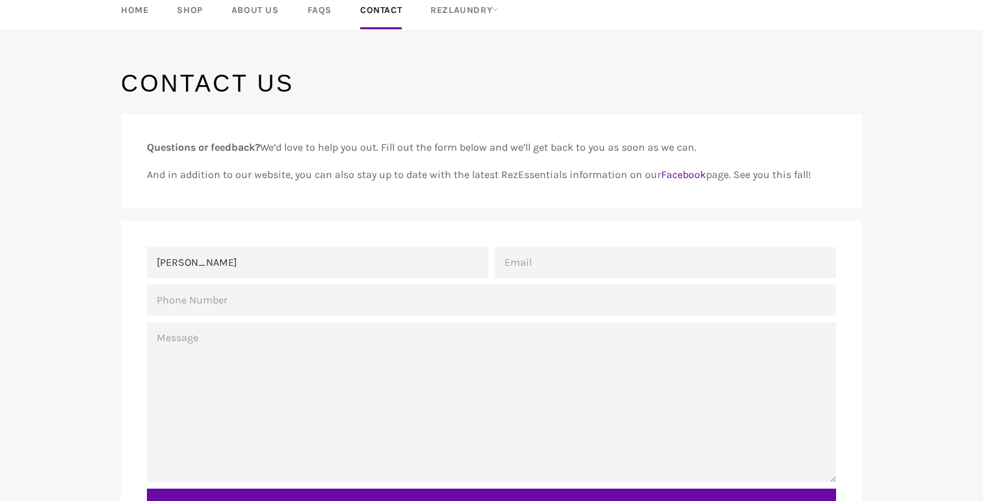
type input "[PERSON_NAME]"
click at [421, 308] on input "Phone Number" at bounding box center [491, 300] width 689 height 31
type input "8573106265"
click at [597, 200] on div "Questions or feedback? We’d love to help you out. Fill out the form below and w…" at bounding box center [491, 161] width 741 height 94
click at [577, 245] on div "Name [PERSON_NAME] Email Phone Number [PHONE_NUMBER] Message Send" at bounding box center [491, 387] width 741 height 333
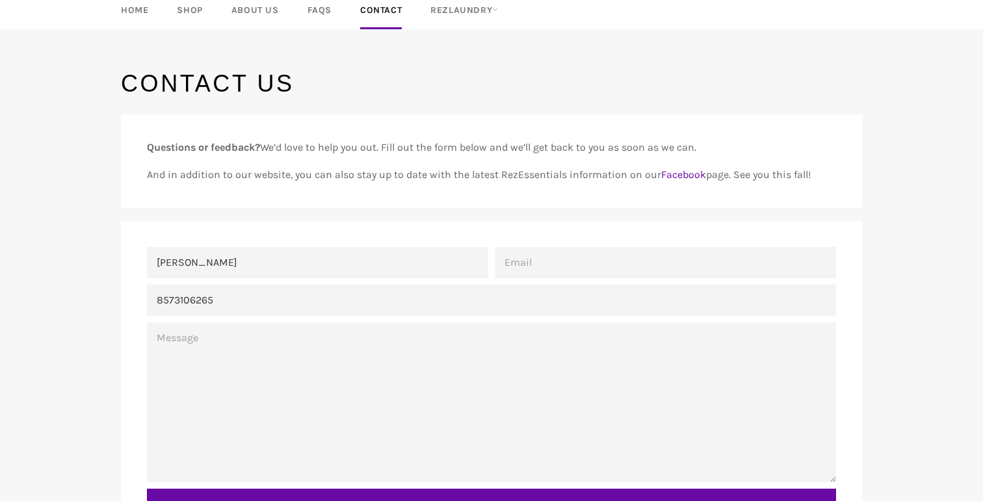
click at [574, 254] on input "Email" at bounding box center [665, 262] width 341 height 31
click at [568, 275] on input "Email" at bounding box center [665, 262] width 341 height 31
paste input "[EMAIL_ADDRESS][DOMAIN_NAME]"
type input "[EMAIL_ADDRESS][DOMAIN_NAME]"
click at [464, 391] on textarea "Message" at bounding box center [491, 403] width 689 height 160
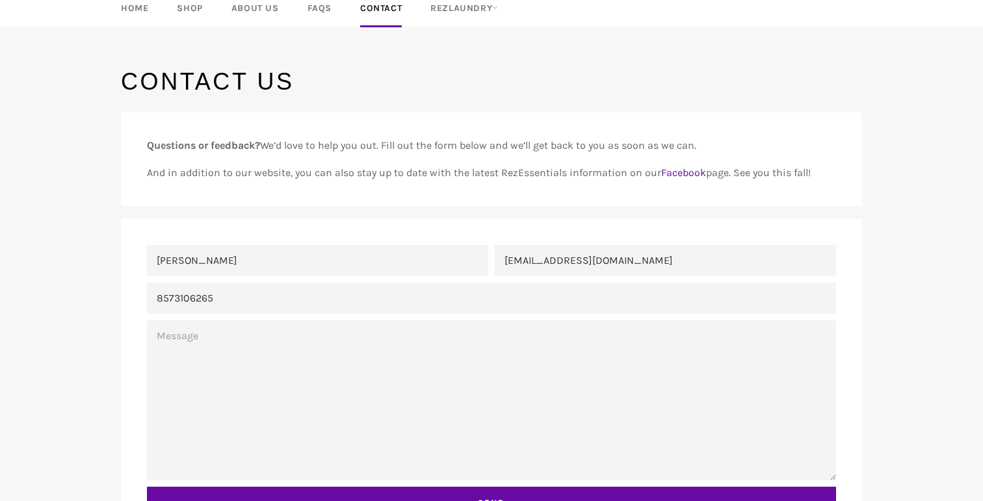
scroll to position [217, 0]
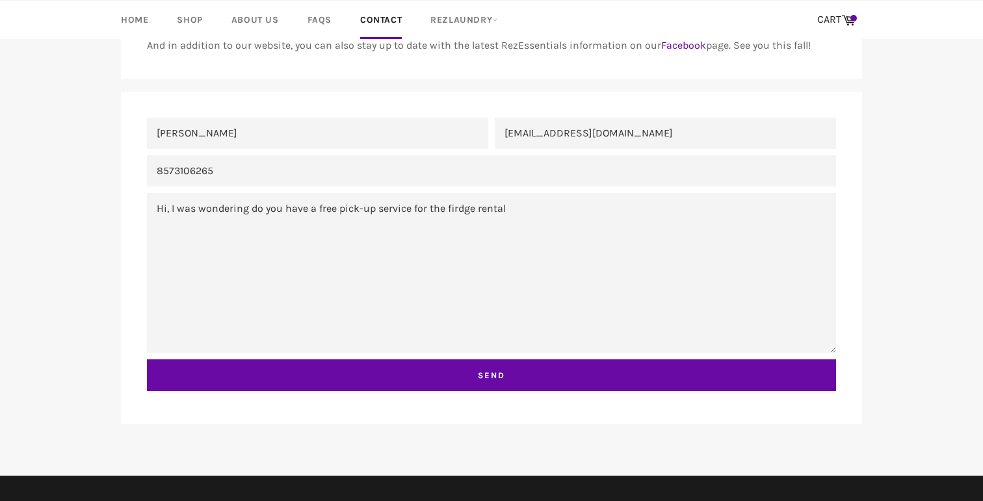
click at [455, 211] on textarea "Hi, I was wondering do you have a free pick-up service for the firdge rental" at bounding box center [491, 273] width 689 height 160
click at [462, 215] on textarea "Hi, I was wondering do you have a free pick-up service for the firdge rental" at bounding box center [491, 273] width 689 height 160
click at [457, 209] on textarea "Hi, I was wondering do you have a free pick-up service for the firdge rental" at bounding box center [491, 273] width 689 height 160
click at [520, 211] on textarea "Hi, I was wondering do you have a free pick-up service for the fridge rental" at bounding box center [491, 273] width 689 height 160
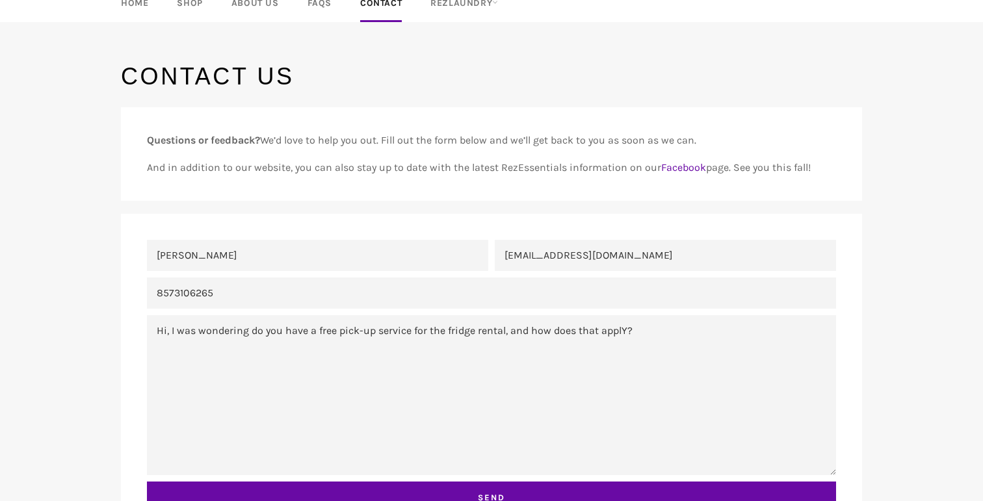
scroll to position [105, 0]
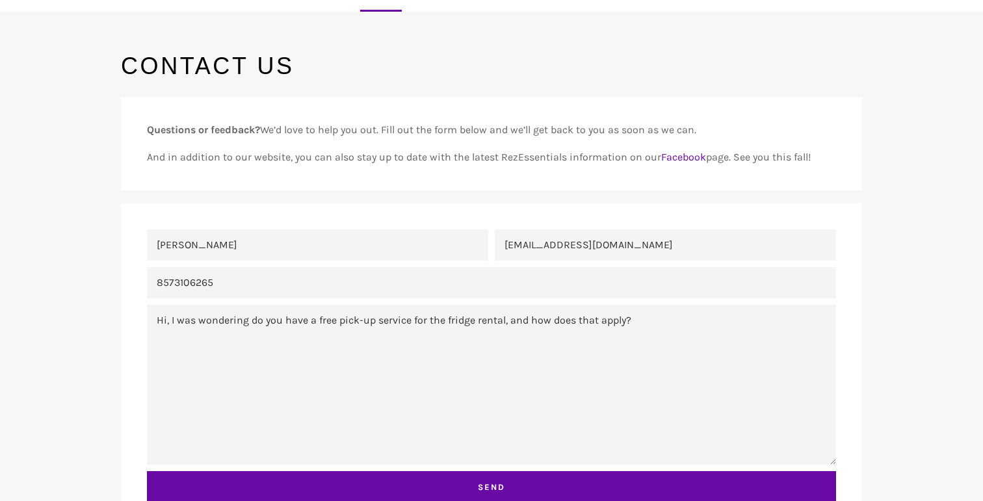
click at [613, 299] on form "Name Jessica Jia Email JessicaJia2028@u.northwestern.edu Phone Number 857310626…" at bounding box center [491, 370] width 689 height 281
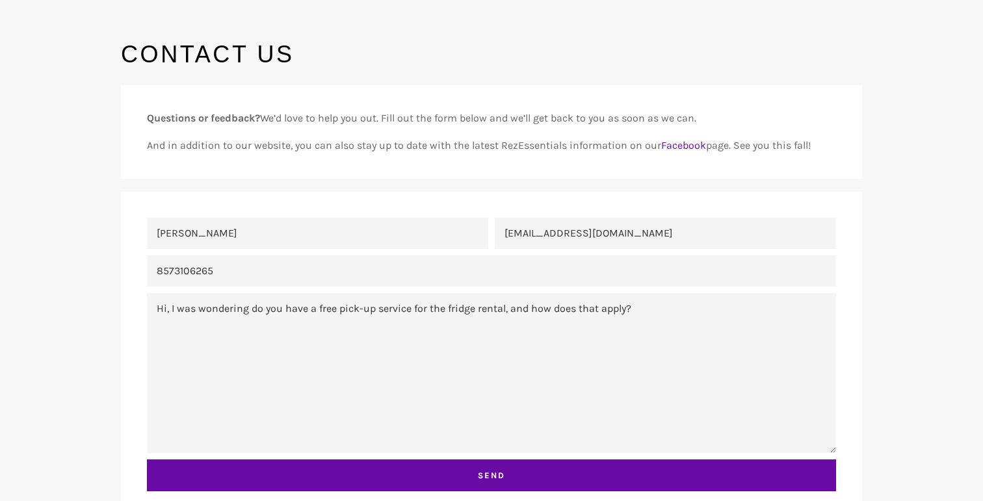
scroll to position [118, 0]
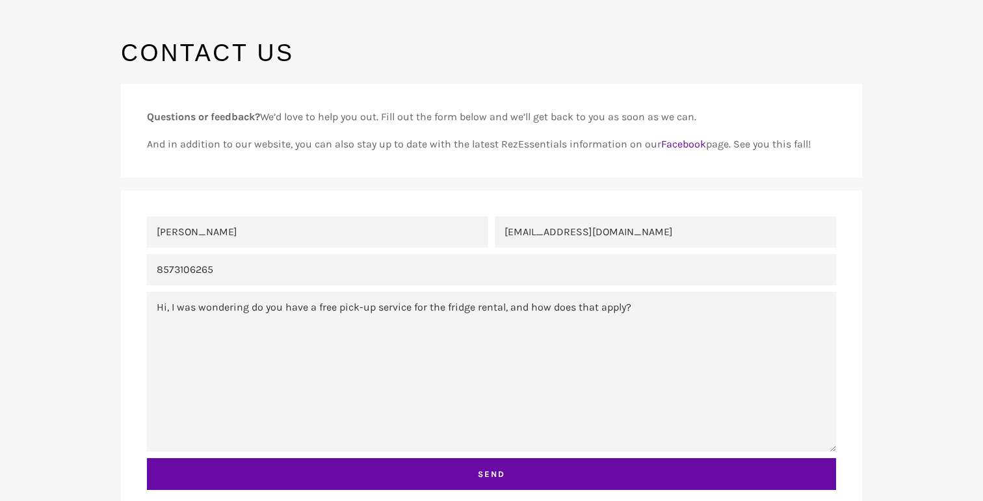
click at [617, 311] on textarea "Hi, I was wondering do you have a free pick-up service for the fridge rental, a…" at bounding box center [491, 372] width 689 height 160
click at [449, 306] on textarea "Hi, I was wondering do you have a free pick-up service for the fridge rental, a…" at bounding box center [491, 372] width 689 height 160
click at [509, 305] on textarea "Hi, I was wondering do you have a free pick-up service for the fridge rental, a…" at bounding box center [491, 372] width 689 height 160
click at [557, 314] on textarea "Hi, I was wondering do you have a free pick-up service for the fridge rental, a…" at bounding box center [491, 372] width 689 height 160
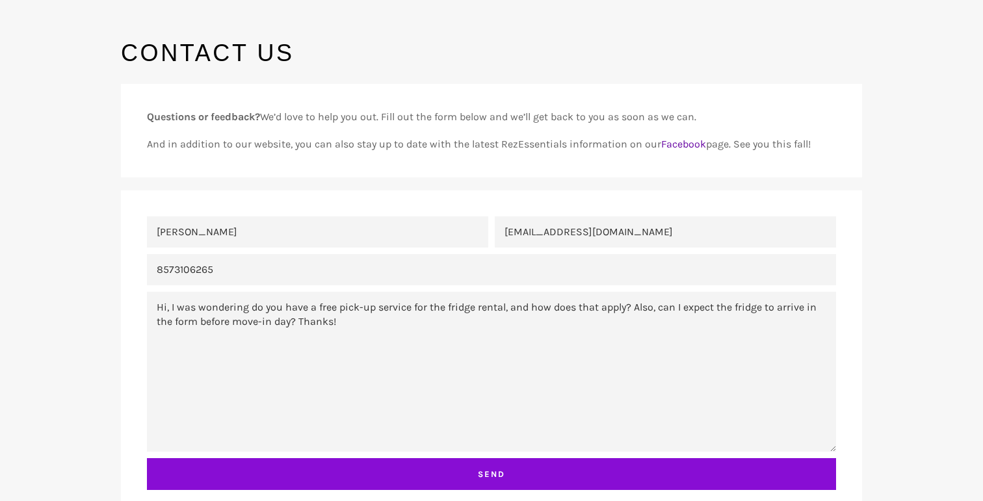
type textarea "Hi, I was wondering do you have a free pick-up service for the fridge rental, a…"
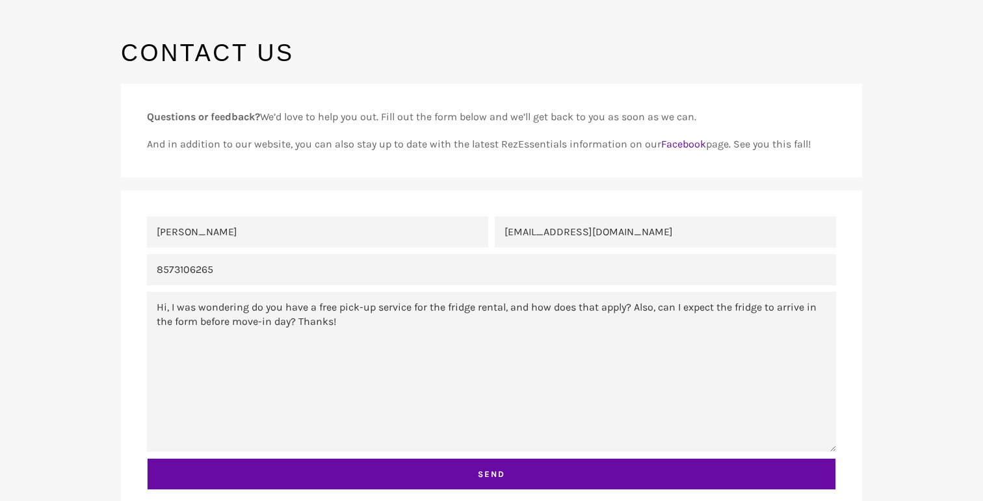
click at [341, 481] on input "Send" at bounding box center [491, 475] width 689 height 33
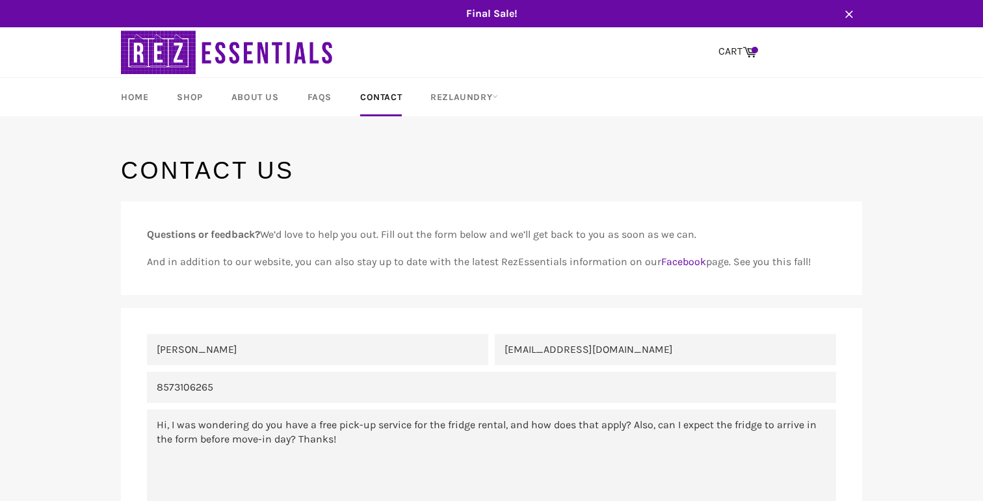
scroll to position [377, 0]
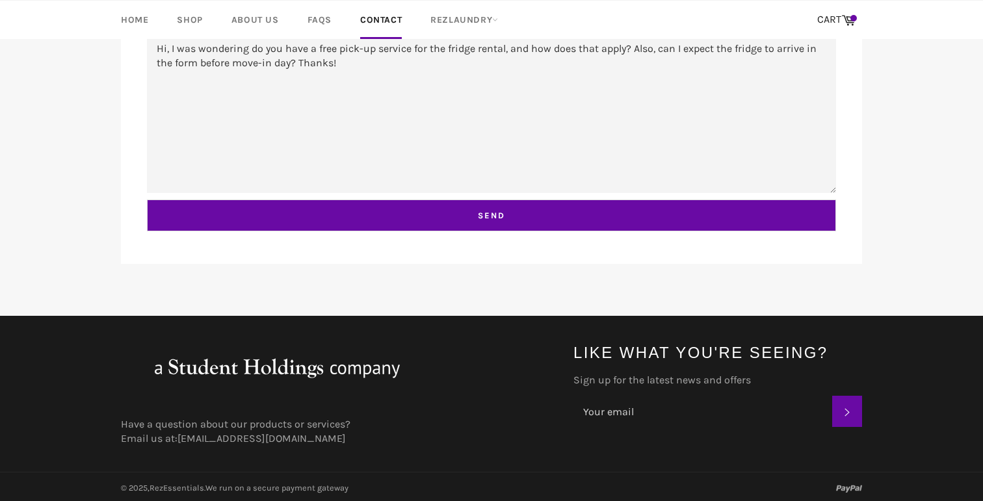
click at [523, 219] on input "Send" at bounding box center [491, 216] width 689 height 33
click at [504, 215] on input "Send" at bounding box center [491, 216] width 689 height 33
click at [492, 215] on input "Send" at bounding box center [491, 216] width 689 height 33
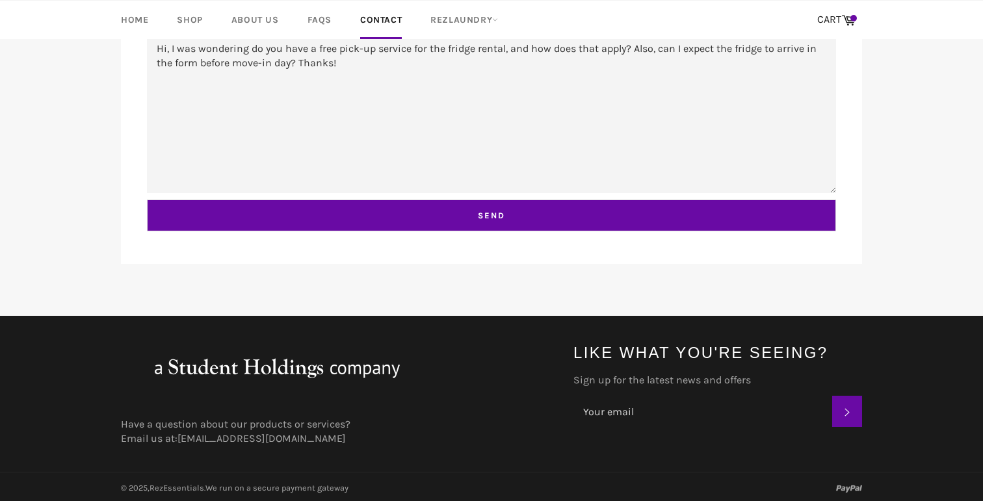
click at [492, 215] on input "Send" at bounding box center [491, 216] width 689 height 33
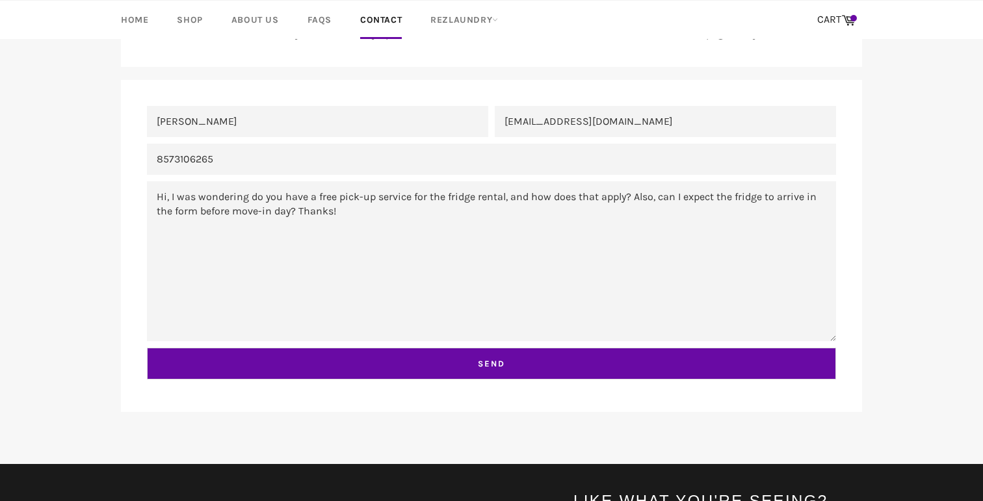
scroll to position [164, 0]
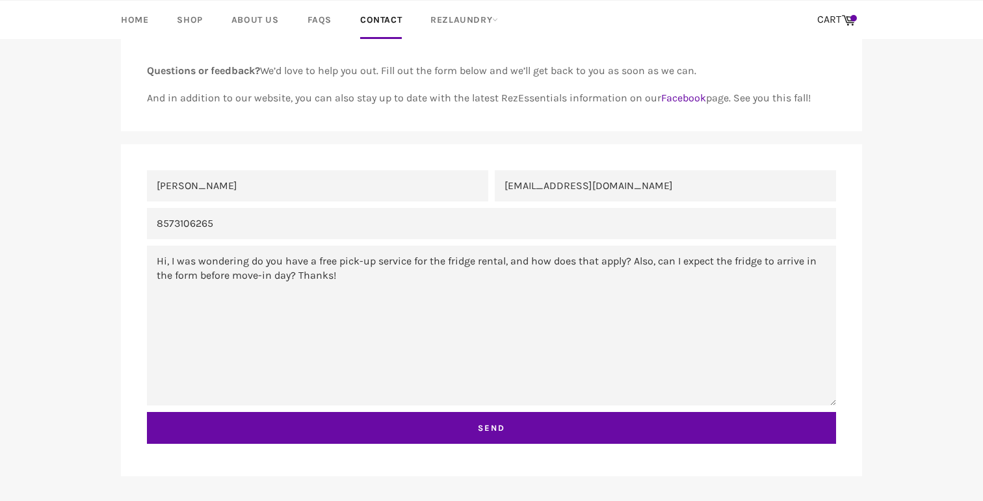
click at [449, 247] on textarea "Hi, I was wondering do you have a free pick-up service for the fridge rental, a…" at bounding box center [491, 326] width 689 height 160
click at [401, 296] on textarea "Hi, I was wondering do you have a free pick-up service for the fridge rental, a…" at bounding box center [491, 326] width 689 height 160
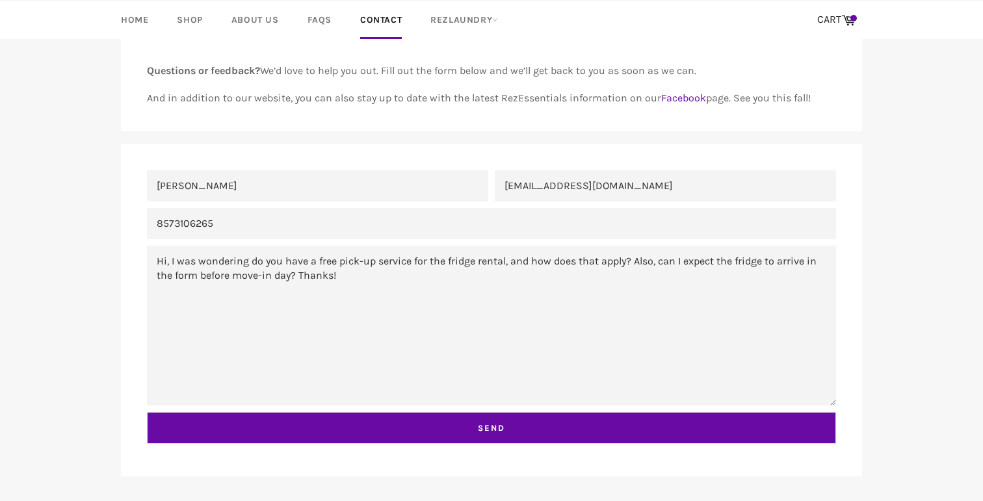
click at [405, 431] on input "Send" at bounding box center [491, 428] width 689 height 33
click at [505, 424] on input "Send" at bounding box center [491, 428] width 689 height 33
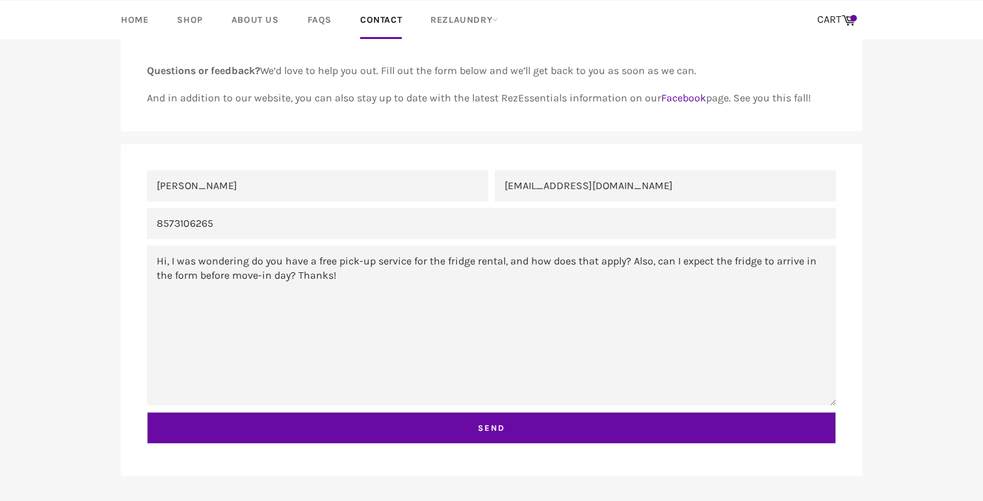
click at [505, 424] on input "Send" at bounding box center [491, 428] width 689 height 33
click at [506, 424] on input "Send" at bounding box center [491, 428] width 689 height 33
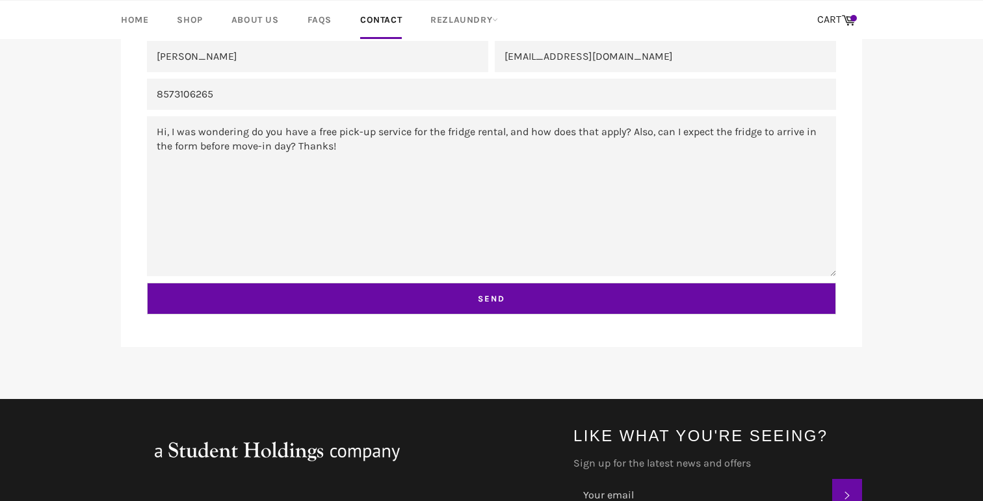
scroll to position [310, 0]
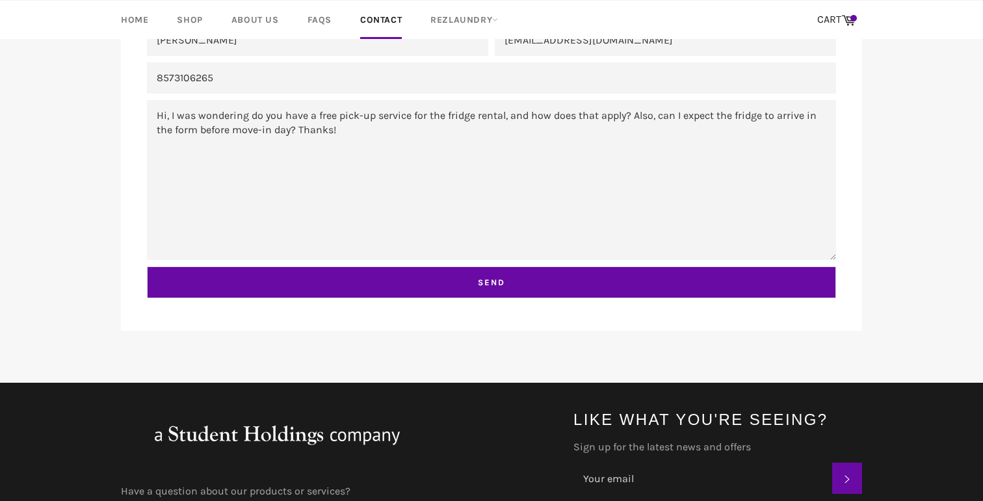
click at [423, 297] on input "Send" at bounding box center [491, 283] width 689 height 33
click at [423, 260] on form "Name Jessica Jia Email JessicaJia2028@u.northwestern.edu Phone Number 857310626…" at bounding box center [491, 165] width 689 height 281
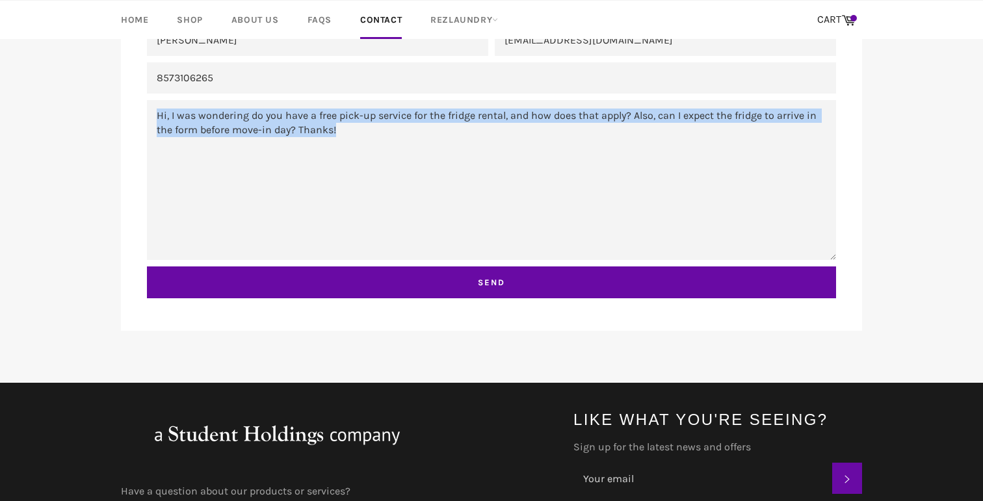
click at [423, 261] on form "Name Jessica Jia Email JessicaJia2028@u.northwestern.edu Phone Number 857310626…" at bounding box center [491, 165] width 689 height 281
click at [423, 271] on input "Send" at bounding box center [491, 283] width 689 height 33
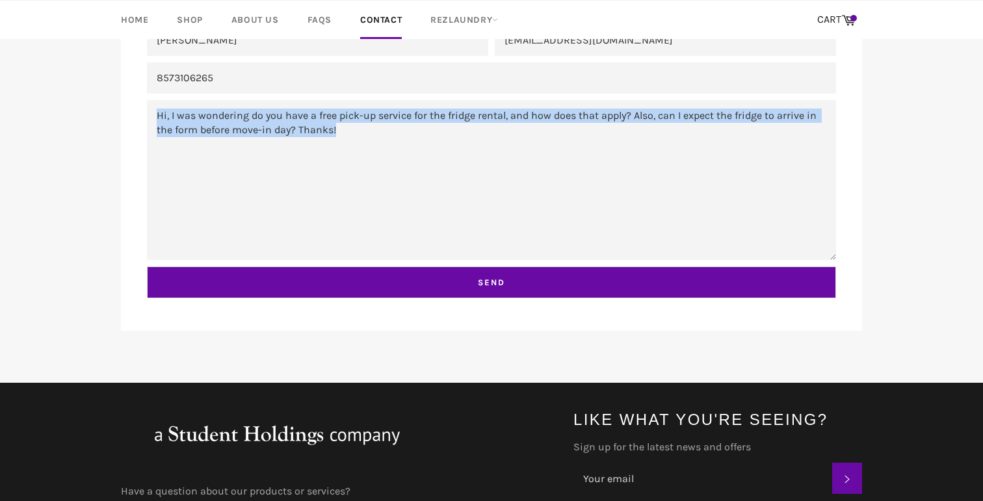
click at [423, 271] on input "Send" at bounding box center [491, 283] width 689 height 33
click at [465, 280] on input "Send" at bounding box center [491, 283] width 689 height 33
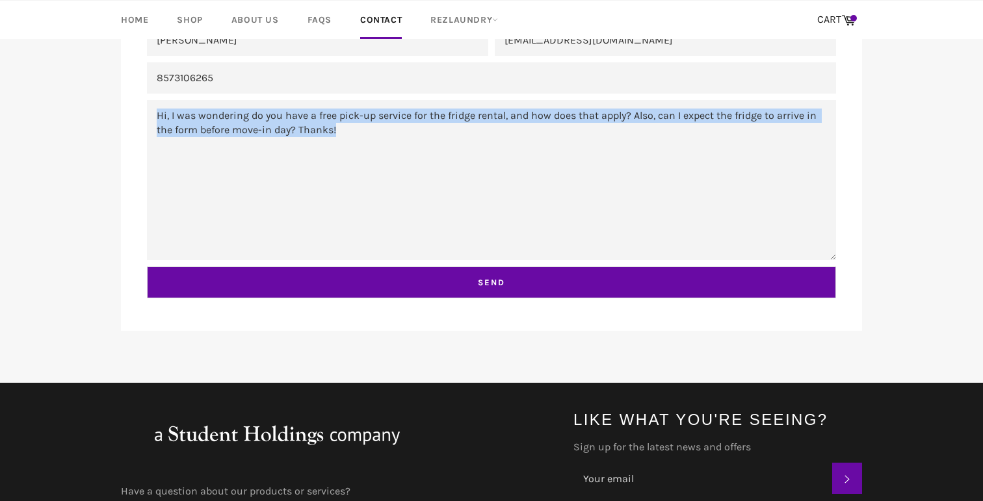
click at [465, 280] on input "Send" at bounding box center [491, 283] width 689 height 33
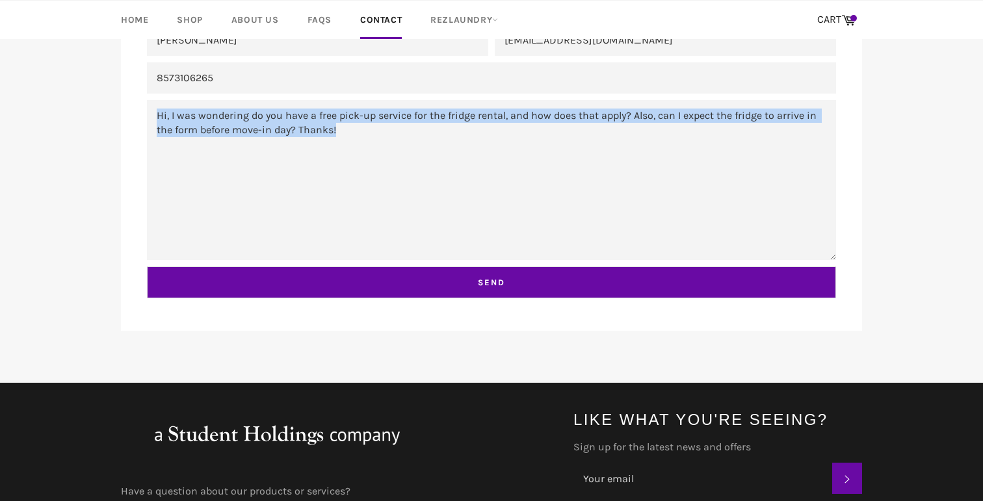
click at [464, 282] on input "Send" at bounding box center [491, 283] width 689 height 33
click at [466, 284] on input "Send" at bounding box center [491, 283] width 689 height 33
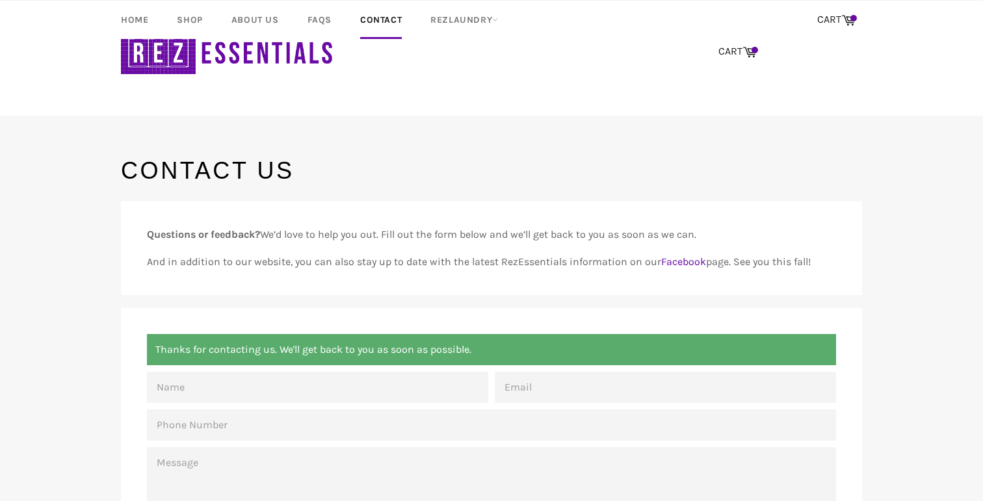
scroll to position [97, 0]
